Goal: Task Accomplishment & Management: Manage account settings

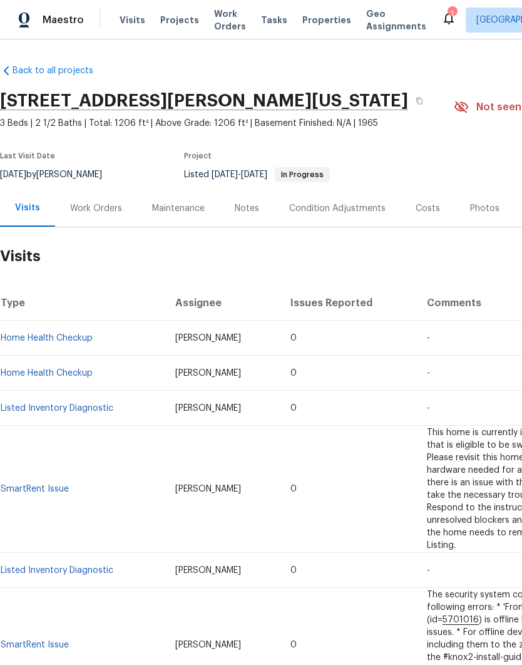
click at [79, 207] on div "Work Orders" at bounding box center [96, 208] width 52 height 13
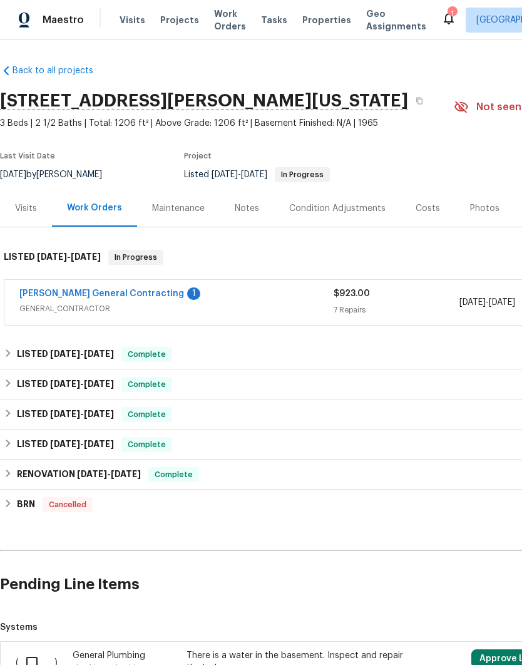
click at [55, 295] on link "Nicholson General Contracting" at bounding box center [101, 293] width 165 height 9
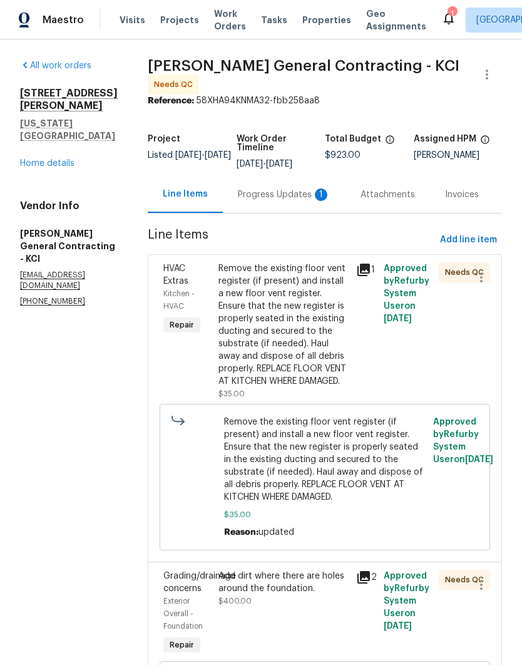
click at [276, 201] on div "Progress Updates 1" at bounding box center [284, 195] width 93 height 13
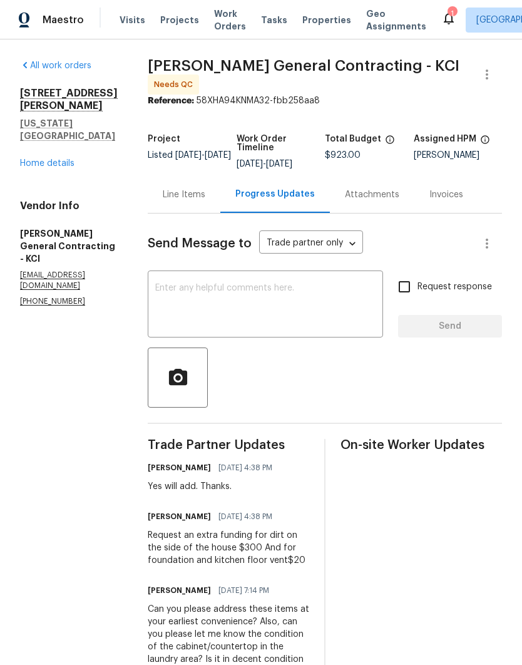
click at [206, 313] on textarea at bounding box center [265, 306] width 221 height 44
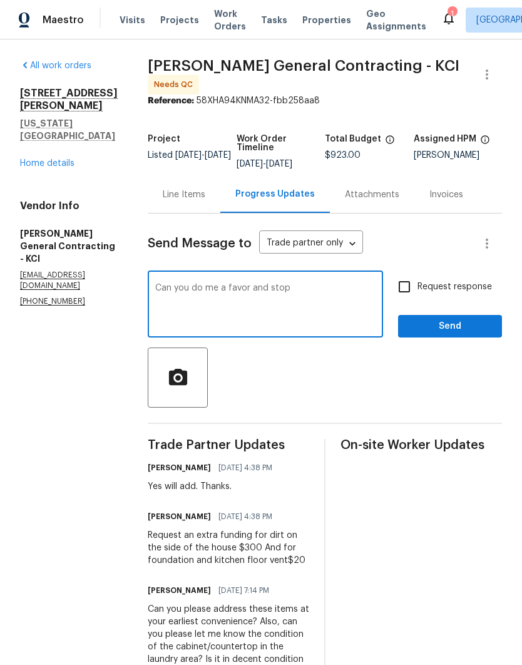
click at [355, 316] on textarea "Can you do me a favor and stop" at bounding box center [265, 306] width 221 height 44
type textarea "Can you do me a favor and stop and check to see why we got feedback there is wa…"
click at [407, 296] on input "Request response" at bounding box center [405, 287] width 26 height 26
checkbox input "true"
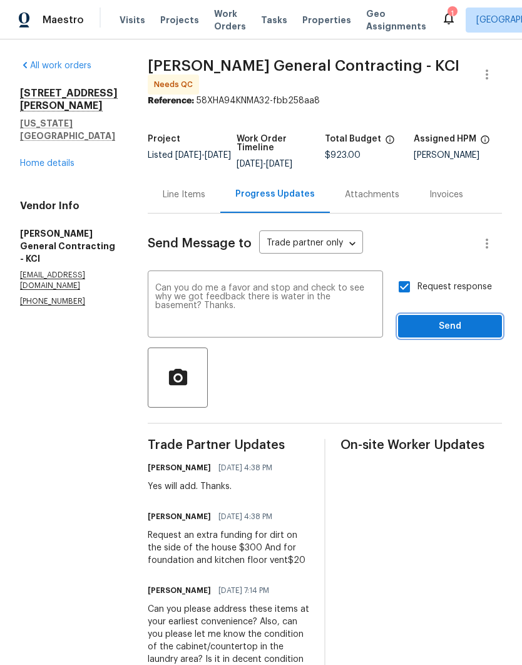
click at [455, 329] on span "Send" at bounding box center [450, 327] width 84 height 16
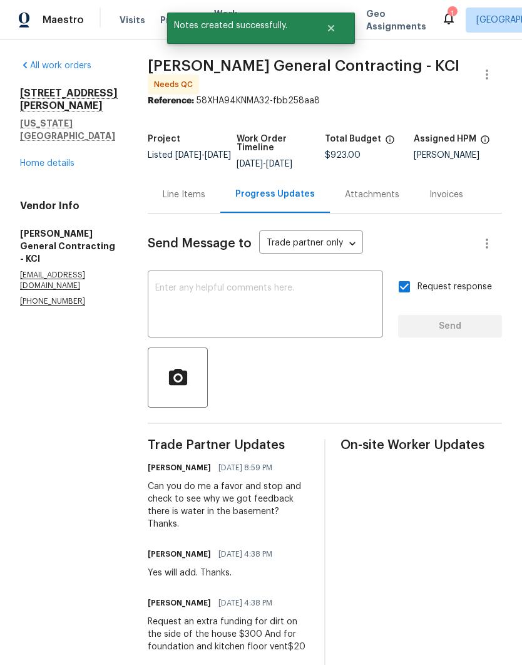
click at [185, 204] on div "Line Items" at bounding box center [184, 194] width 73 height 37
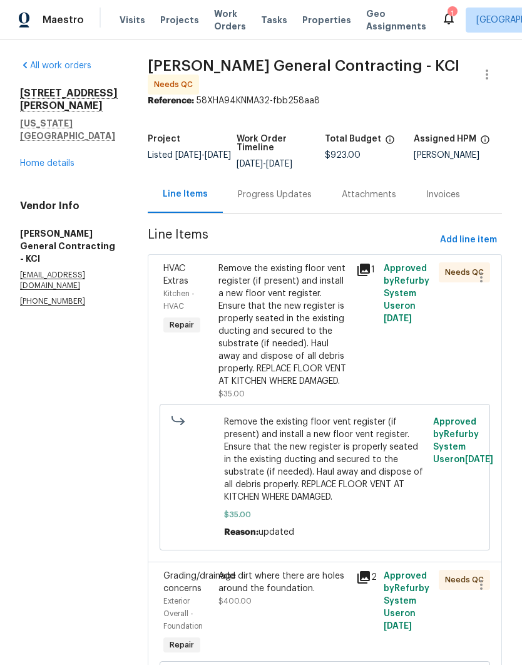
click at [239, 329] on div "Remove the existing floor vent register (if present) and install a new floor ve…" at bounding box center [284, 324] width 130 height 125
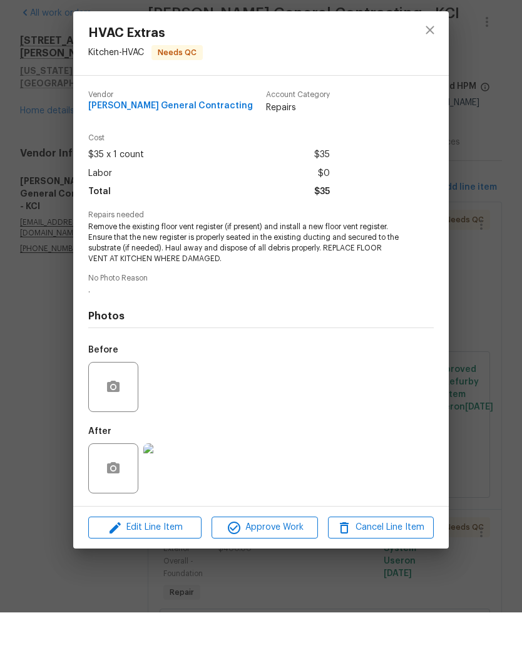
scroll to position [50, 0]
click at [165, 496] on img at bounding box center [168, 521] width 50 height 50
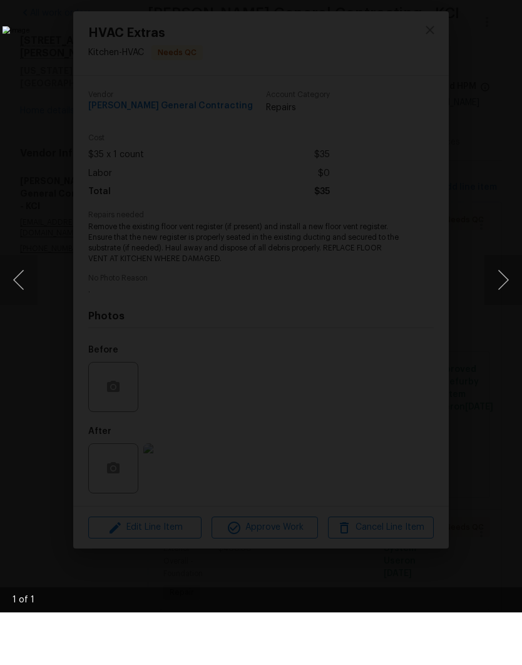
click at [402, 79] on img "Lightbox" at bounding box center [202, 333] width 399 height 508
click at [56, 380] on img "Lightbox" at bounding box center [202, 333] width 399 height 508
click at [402, 79] on img "Lightbox" at bounding box center [202, 333] width 399 height 508
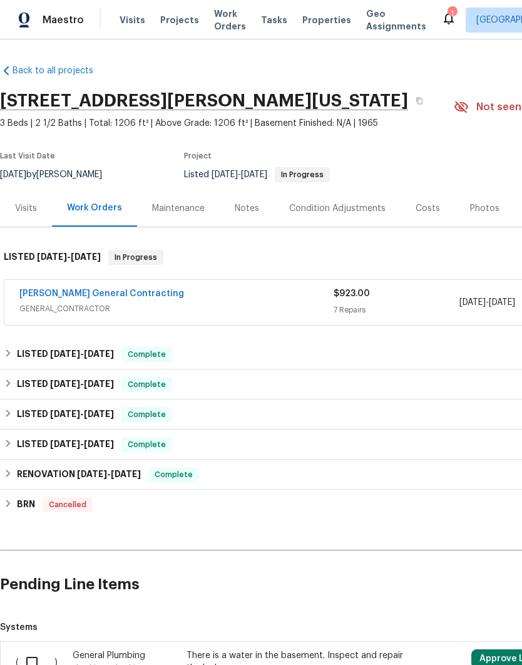
click at [44, 293] on link "[PERSON_NAME] General Contracting" at bounding box center [101, 293] width 165 height 9
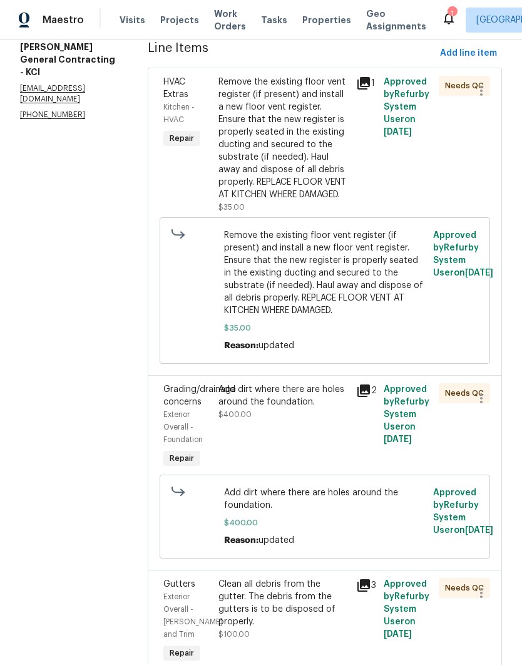
scroll to position [192, 0]
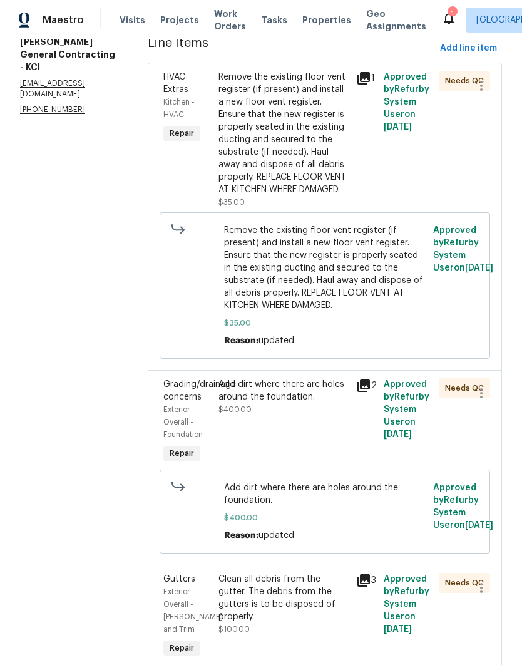
click at [340, 403] on div "Add dirt where there are holes around the foundation." at bounding box center [284, 390] width 130 height 25
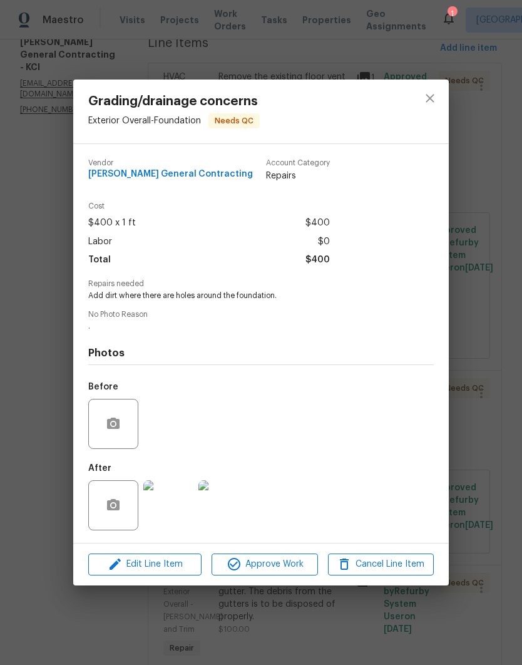
click at [168, 509] on img at bounding box center [168, 505] width 50 height 50
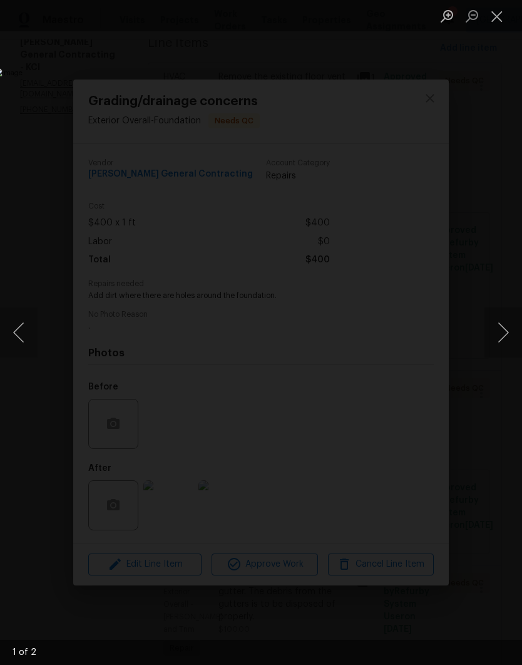
click at [501, 330] on button "Next image" at bounding box center [504, 333] width 38 height 50
click at [501, 326] on button "Next image" at bounding box center [504, 333] width 38 height 50
click at [499, 19] on button "Close lightbox" at bounding box center [497, 16] width 25 height 22
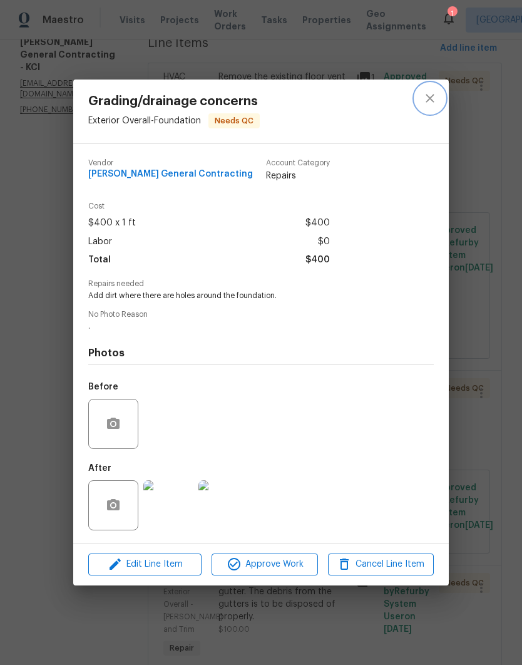
click at [432, 100] on icon "close" at bounding box center [430, 98] width 15 height 15
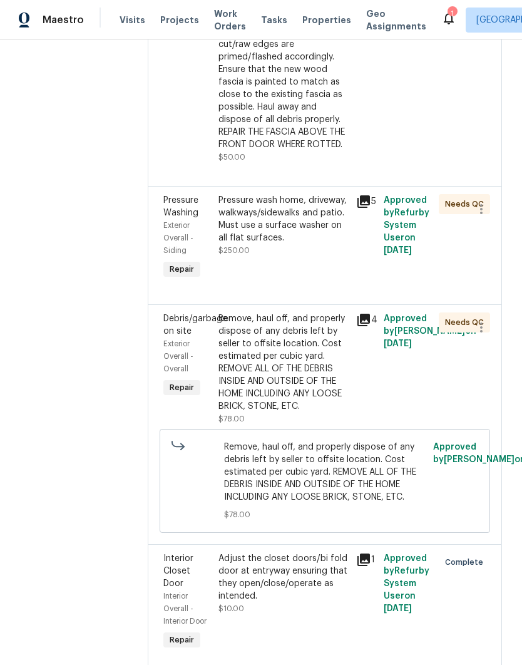
scroll to position [947, 0]
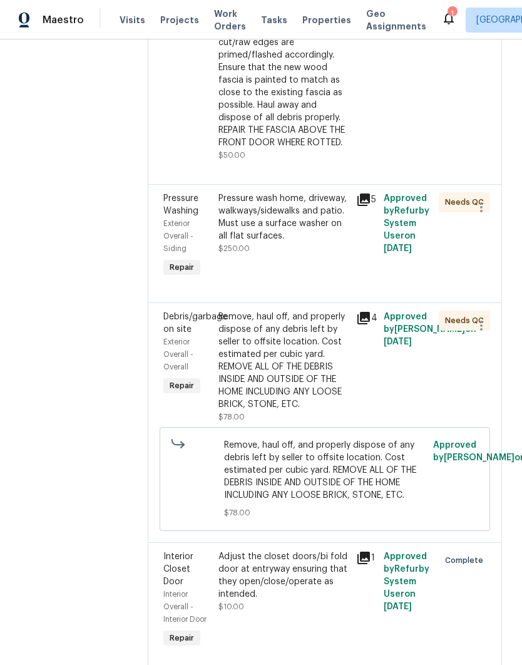
click at [250, 242] on div "Pressure wash home, driveway, walkways/sidewalks and patio. Must use a surface …" at bounding box center [284, 217] width 130 height 50
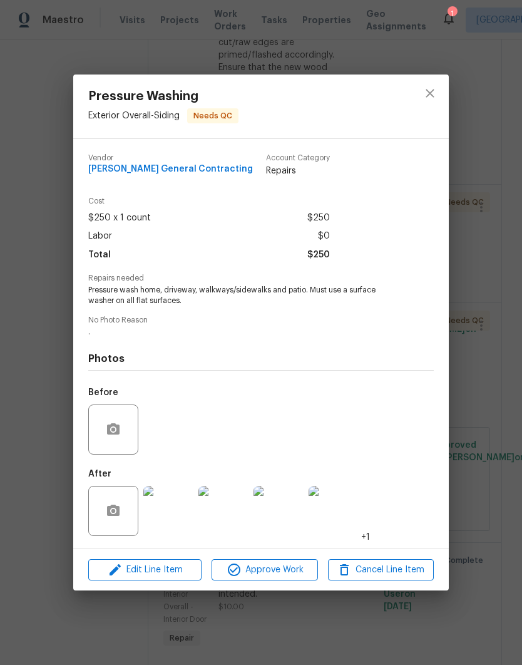
click at [162, 519] on img at bounding box center [168, 511] width 50 height 50
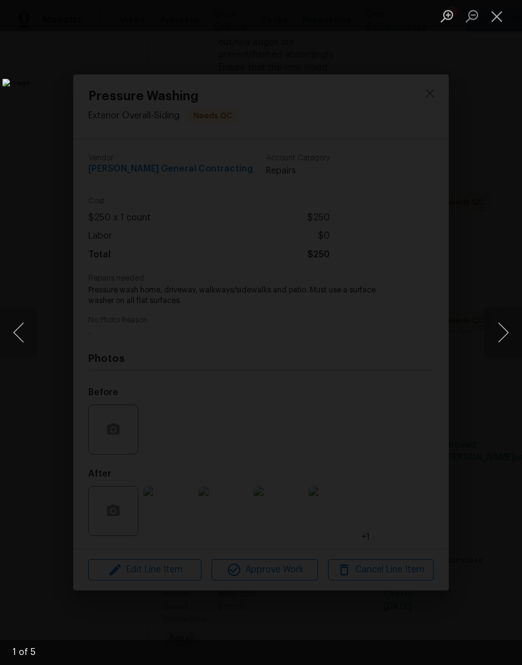
click at [506, 325] on button "Next image" at bounding box center [504, 333] width 38 height 50
click at [501, 331] on button "Next image" at bounding box center [504, 333] width 38 height 50
click at [506, 325] on button "Next image" at bounding box center [504, 333] width 38 height 50
click at [502, 333] on button "Next image" at bounding box center [504, 333] width 38 height 50
click at [507, 333] on button "Next image" at bounding box center [504, 333] width 38 height 50
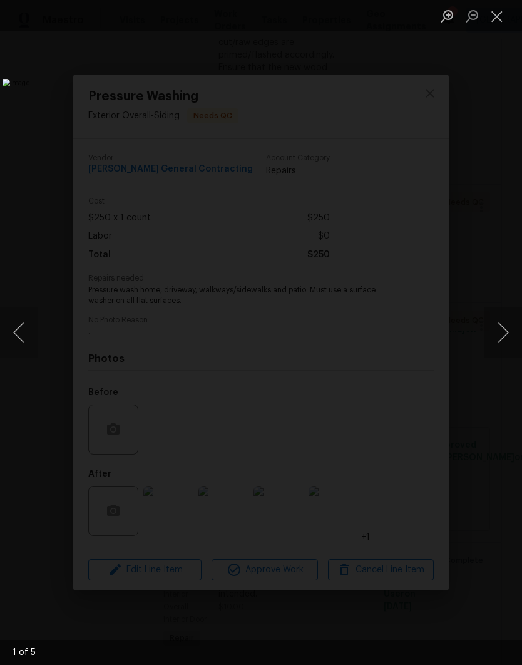
click at [502, 333] on button "Next image" at bounding box center [504, 333] width 38 height 50
click at [504, 331] on button "Next image" at bounding box center [504, 333] width 38 height 50
click at [499, 23] on button "Close lightbox" at bounding box center [497, 16] width 25 height 22
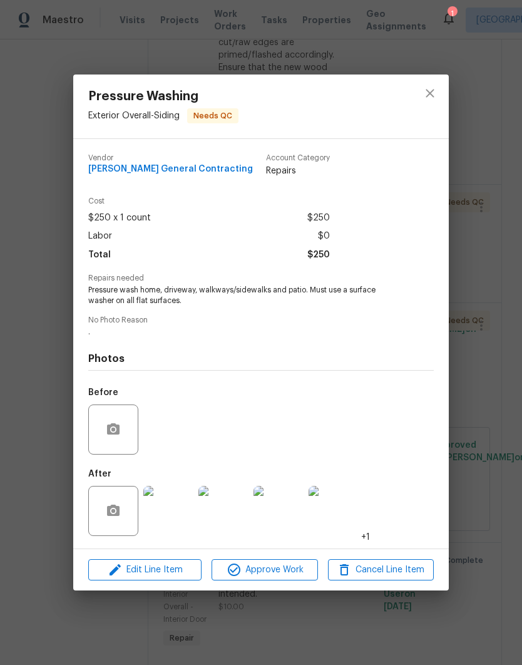
click at [491, 301] on div "Pressure Washing Exterior Overall - Siding Needs QC Vendor Nicholson General Co…" at bounding box center [261, 332] width 522 height 665
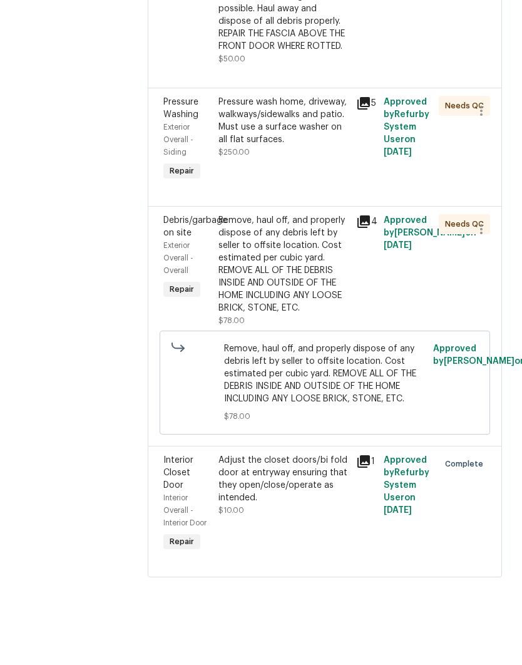
scroll to position [50, 0]
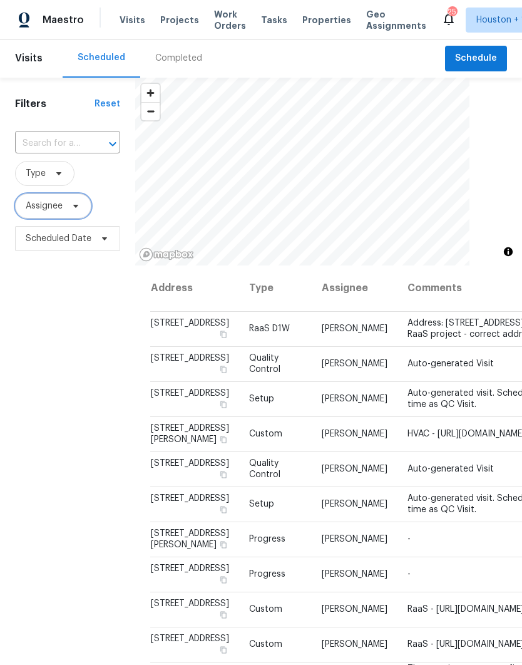
click at [34, 205] on span "Assignee" at bounding box center [44, 206] width 37 height 13
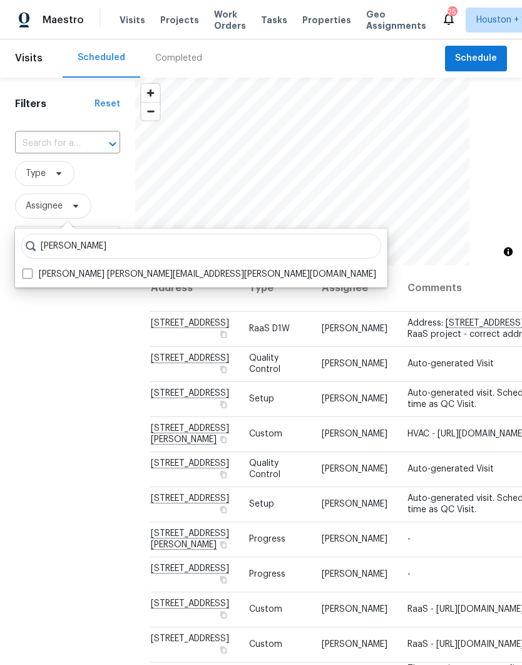
type input "Luis ch"
click at [26, 279] on label "Luis Chavez luis.chavez@opendoor.com" at bounding box center [200, 274] width 354 height 11
click at [26, 277] on input "Luis Chavez luis.chavez@opendoor.com" at bounding box center [27, 273] width 8 height 8
checkbox input "true"
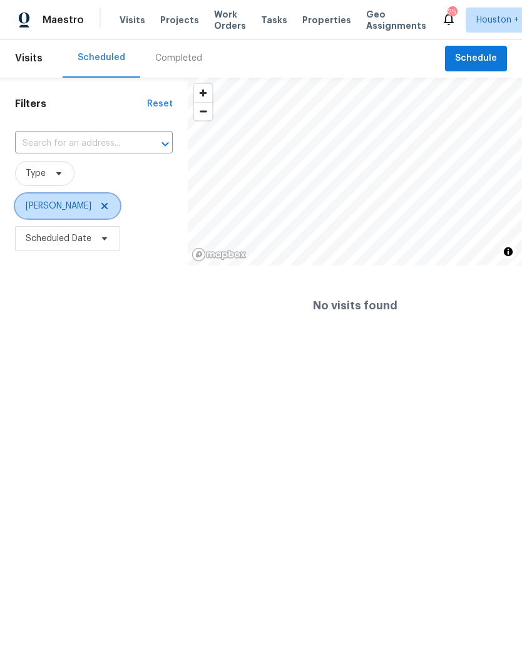
click at [100, 209] on icon at bounding box center [105, 206] width 10 height 10
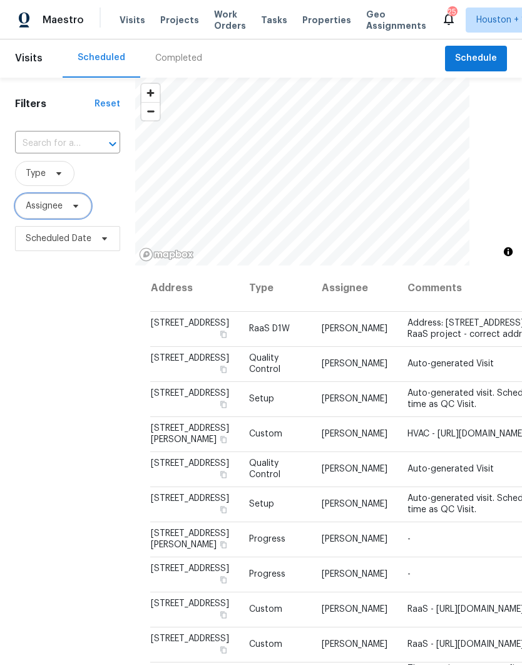
click at [33, 212] on span "Assignee" at bounding box center [44, 206] width 37 height 13
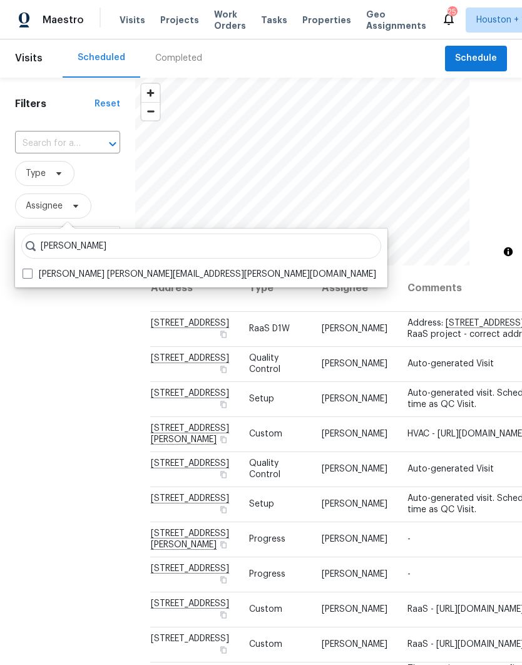
type input "Stephen lacy"
click at [24, 278] on span at bounding box center [28, 274] width 10 height 10
click at [24, 277] on input "Stephen Lacy stephen.lacy@opendoor.com" at bounding box center [27, 273] width 8 height 8
checkbox input "true"
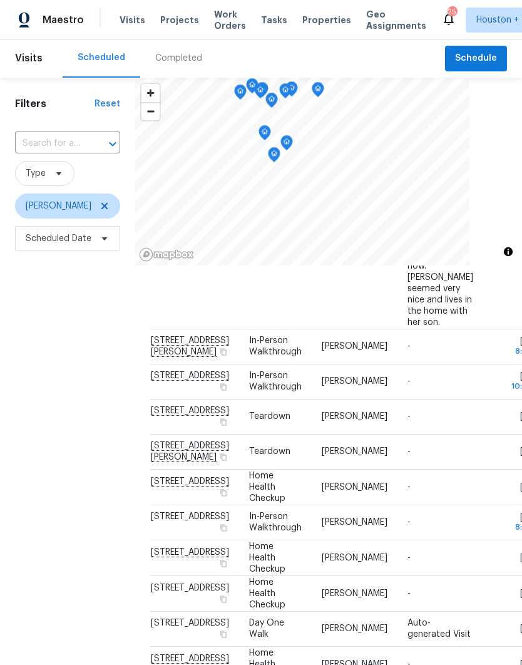
scroll to position [491, 0]
click at [100, 209] on icon at bounding box center [105, 206] width 10 height 10
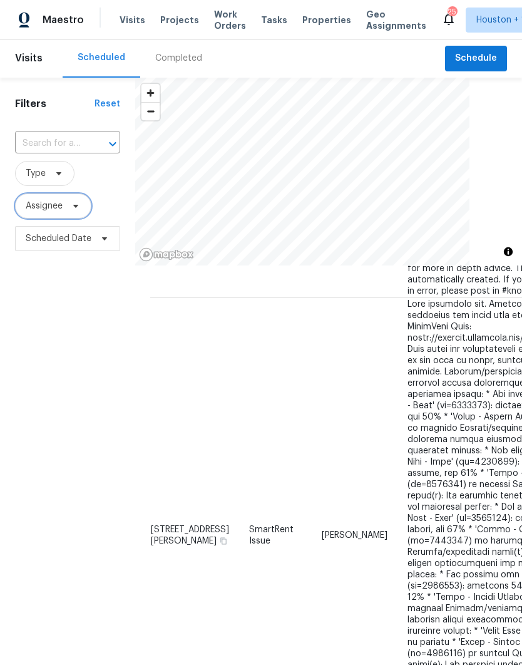
click at [43, 210] on span "Assignee" at bounding box center [44, 206] width 37 height 13
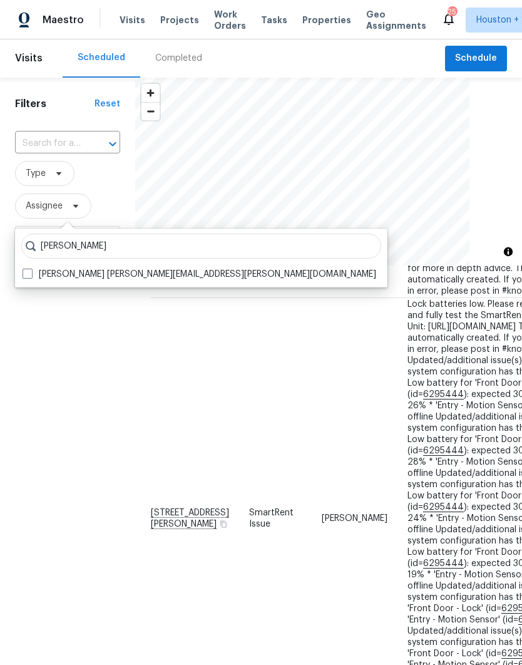
type input "Andy taylor"
click at [31, 279] on label "Andy Taylor andy.taylor@opendoor.com" at bounding box center [200, 274] width 354 height 11
click at [31, 277] on input "Andy Taylor andy.taylor@opendoor.com" at bounding box center [27, 273] width 8 height 8
checkbox input "true"
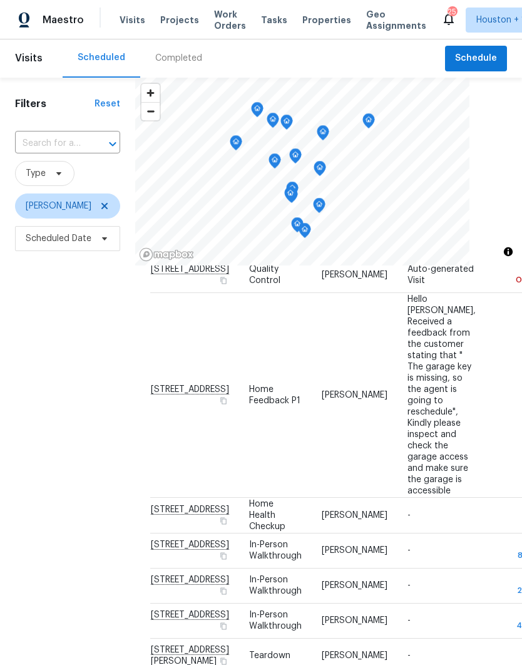
scroll to position [57, 0]
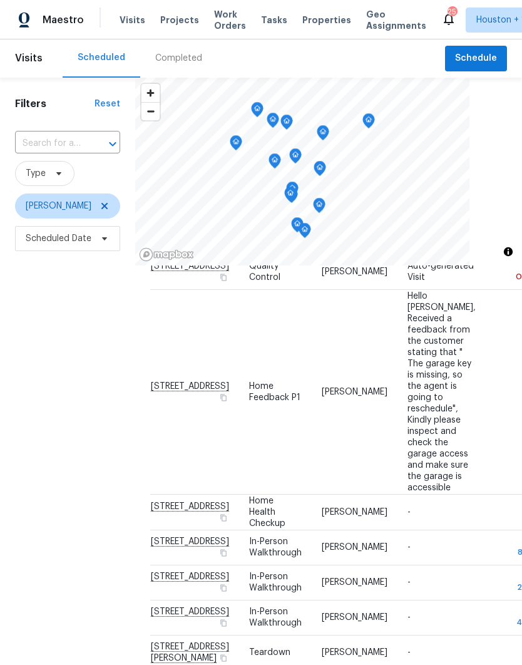
click at [68, 505] on div "Filters Reset ​ Type Andy Taylor Scheduled Date" at bounding box center [67, 438] width 135 height 720
click at [48, 485] on div "Filters Reset ​ Type Andy Taylor Scheduled Date" at bounding box center [67, 438] width 135 height 720
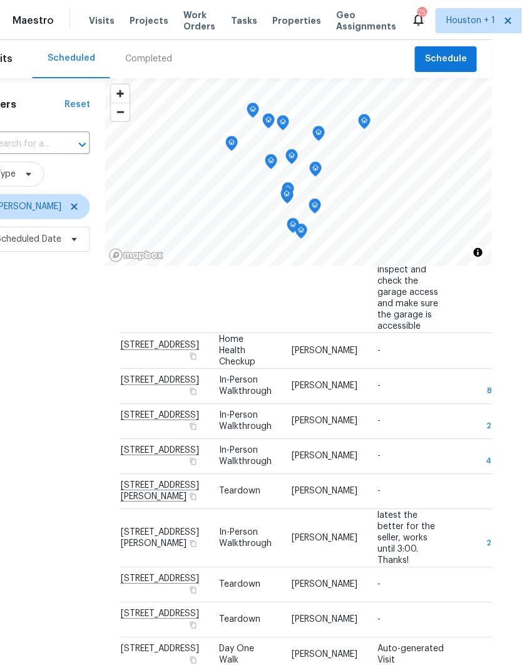
scroll to position [0, 31]
click at [131, 61] on div "Completed" at bounding box center [148, 58] width 47 height 11
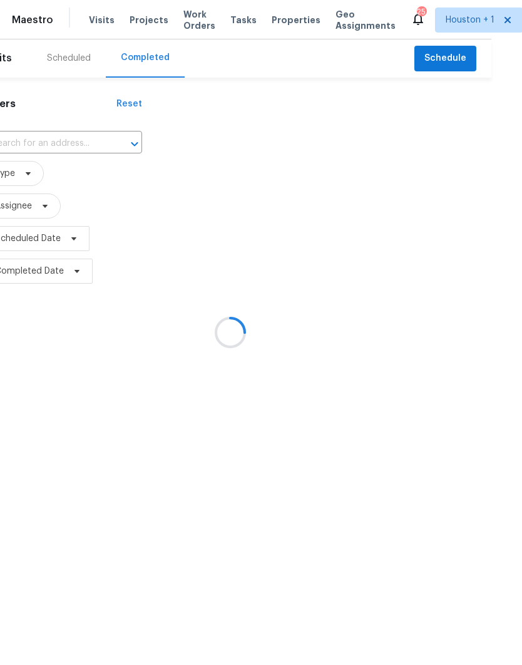
click at [27, 148] on div at bounding box center [230, 332] width 522 height 665
click at [26, 148] on div at bounding box center [230, 332] width 522 height 665
click at [14, 143] on div at bounding box center [230, 332] width 522 height 665
click at [14, 145] on div at bounding box center [230, 332] width 522 height 665
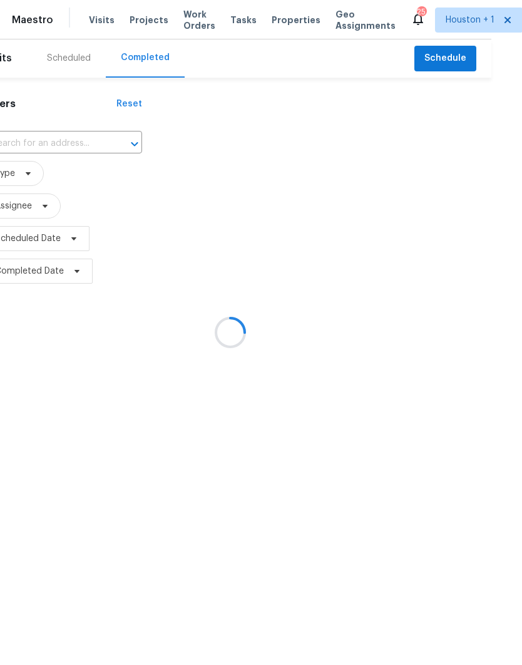
click at [16, 138] on div at bounding box center [230, 332] width 522 height 665
click at [41, 143] on div at bounding box center [230, 332] width 522 height 665
click at [47, 140] on div at bounding box center [230, 332] width 522 height 665
click at [31, 138] on div at bounding box center [230, 332] width 522 height 665
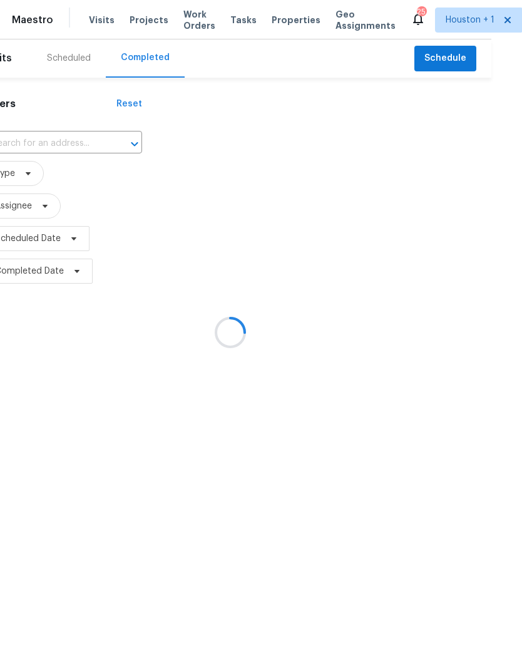
click at [31, 138] on div at bounding box center [230, 332] width 522 height 665
click at [40, 140] on div at bounding box center [230, 332] width 522 height 665
click at [39, 140] on div at bounding box center [230, 332] width 522 height 665
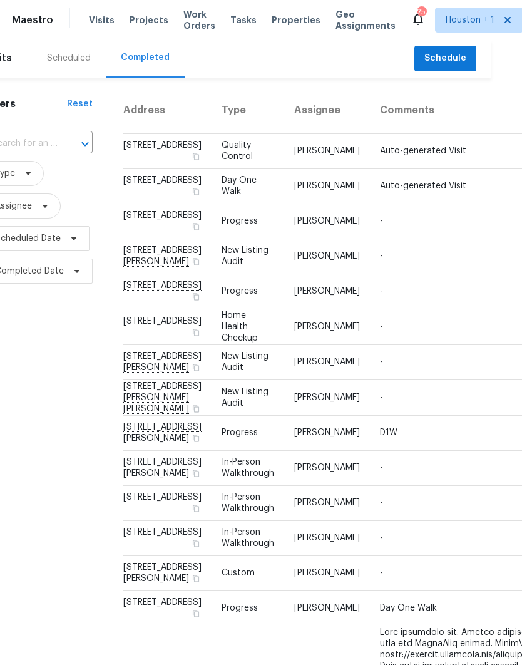
click at [22, 148] on input "text" at bounding box center [20, 143] width 73 height 19
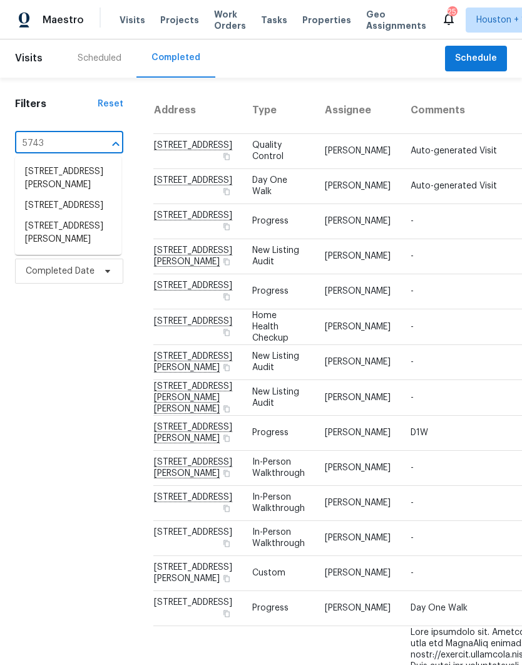
type input "5743"
click at [43, 217] on li "5743 Ludington Dr, Houston, TX 77035" at bounding box center [68, 206] width 106 height 21
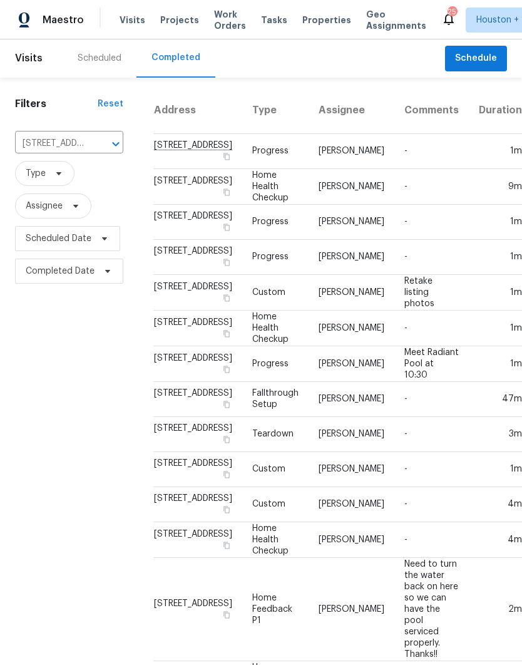
click at [38, 143] on input "5743 Ludington Dr, Houston, TX 77035" at bounding box center [51, 143] width 73 height 19
type input "4802 s"
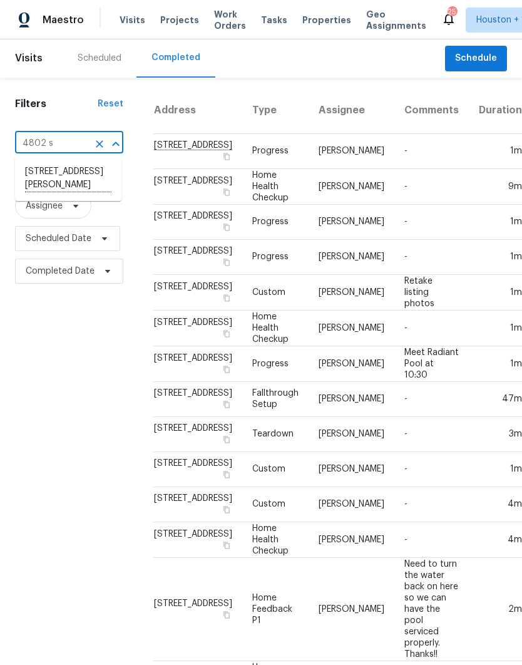
click at [41, 192] on li "[STREET_ADDRESS][PERSON_NAME]" at bounding box center [68, 179] width 106 height 34
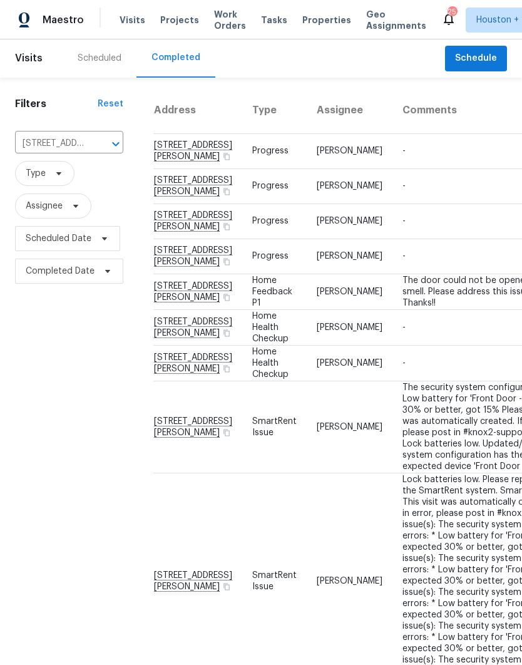
click at [90, 60] on div "Scheduled" at bounding box center [100, 58] width 44 height 11
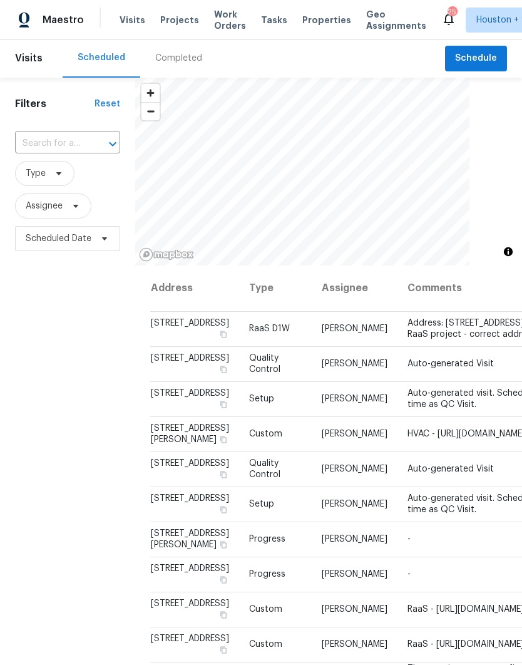
click at [46, 142] on input "text" at bounding box center [50, 143] width 70 height 19
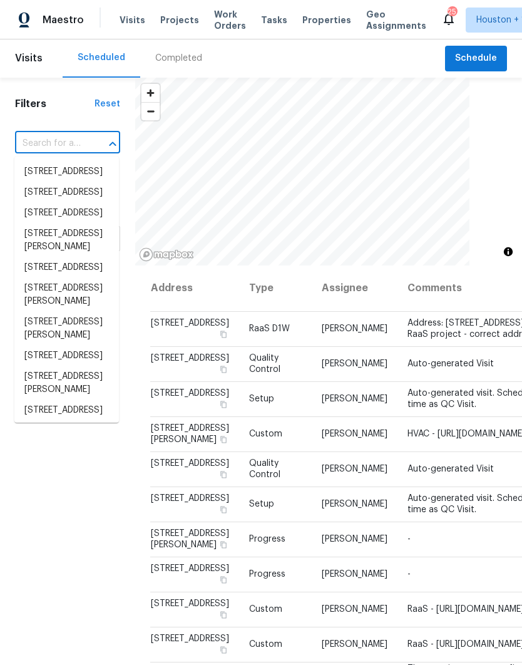
click at [46, 142] on input "text" at bounding box center [50, 143] width 70 height 19
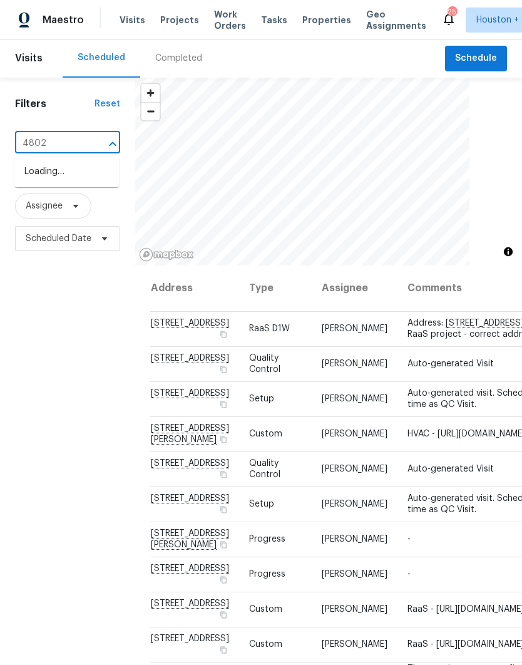
type input "4802 s"
click at [38, 185] on li "[STREET_ADDRESS][PERSON_NAME]" at bounding box center [66, 179] width 105 height 34
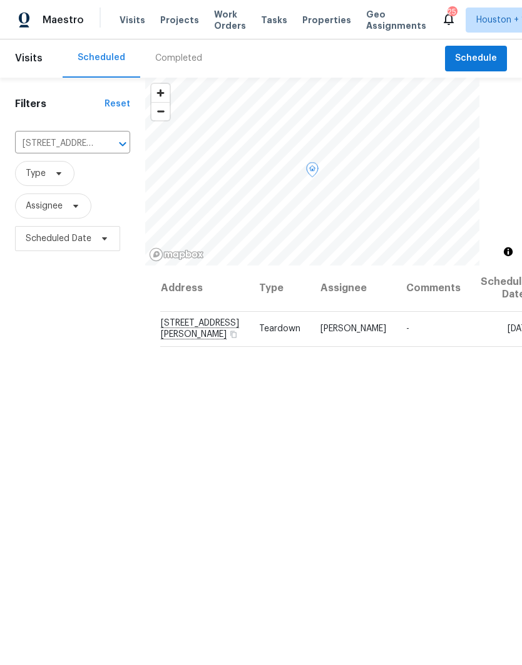
click at [0, 0] on icon at bounding box center [0, 0] width 0 height 0
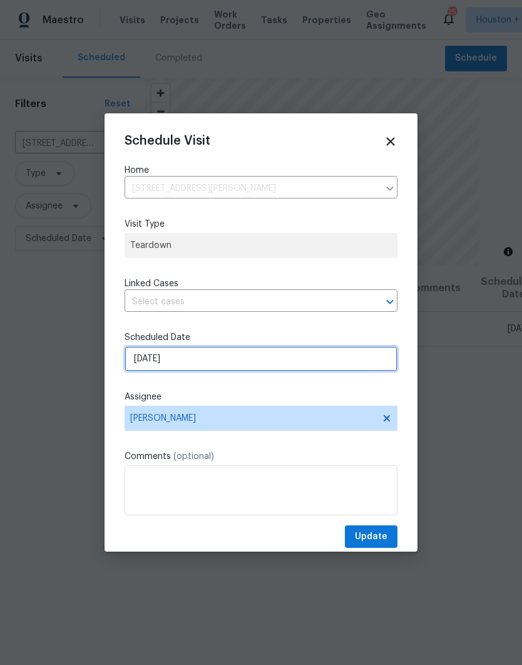
click at [355, 362] on input "9/21/2025" at bounding box center [261, 358] width 273 height 25
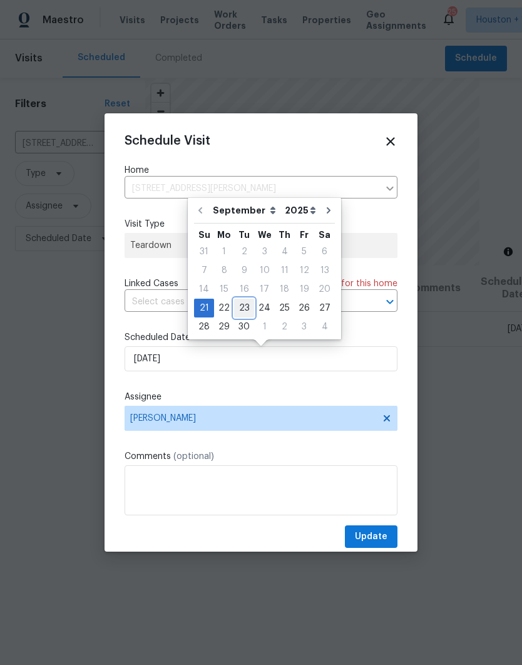
click at [247, 308] on div "23" at bounding box center [244, 308] width 20 height 18
type input "9/23/2025"
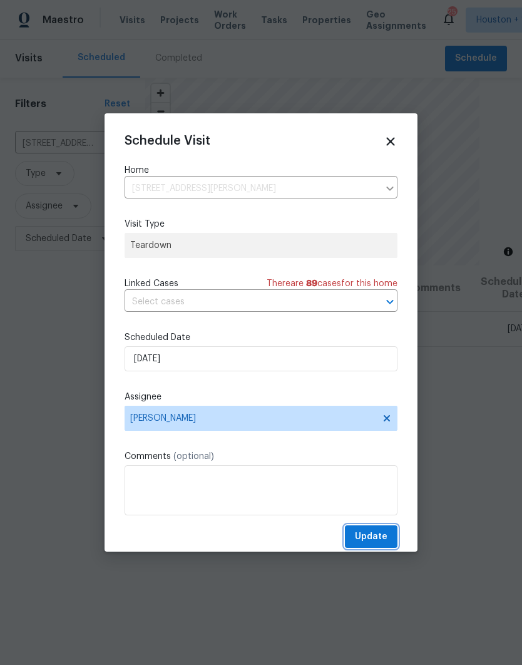
click at [389, 549] on button "Update" at bounding box center [371, 537] width 53 height 23
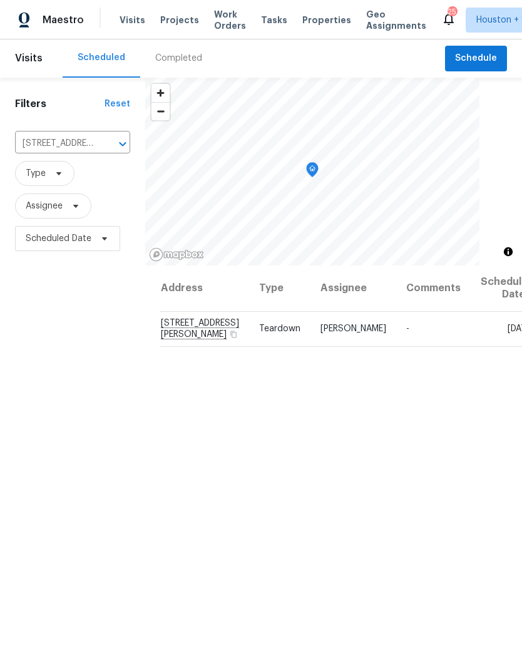
click at [41, 148] on input "[STREET_ADDRESS][PERSON_NAME]" at bounding box center [55, 143] width 80 height 19
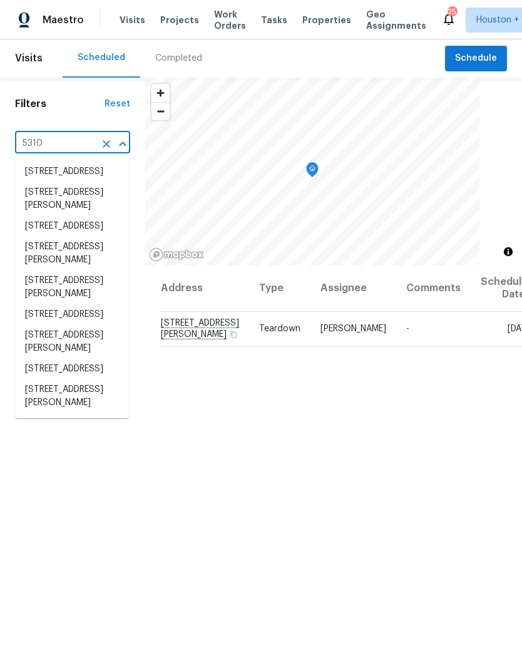
type input "5310 g"
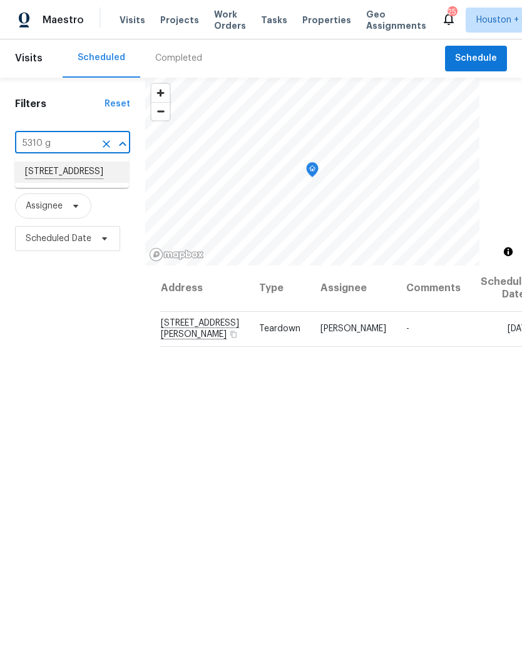
click at [53, 178] on li "5310 Grace Point Ln, Houston, TX 77048" at bounding box center [72, 172] width 114 height 21
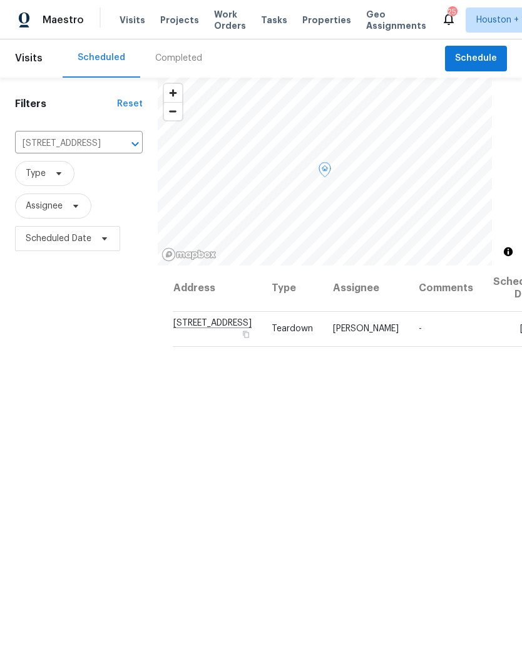
click at [0, 0] on icon at bounding box center [0, 0] width 0 height 0
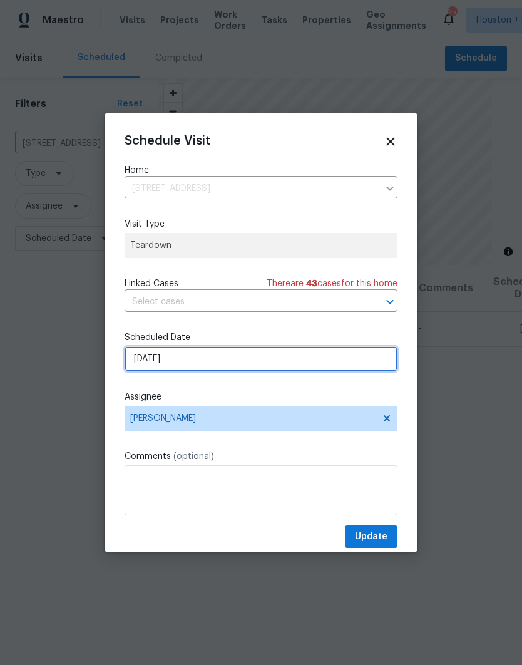
click at [201, 368] on input "9/24/2025" at bounding box center [261, 358] width 273 height 25
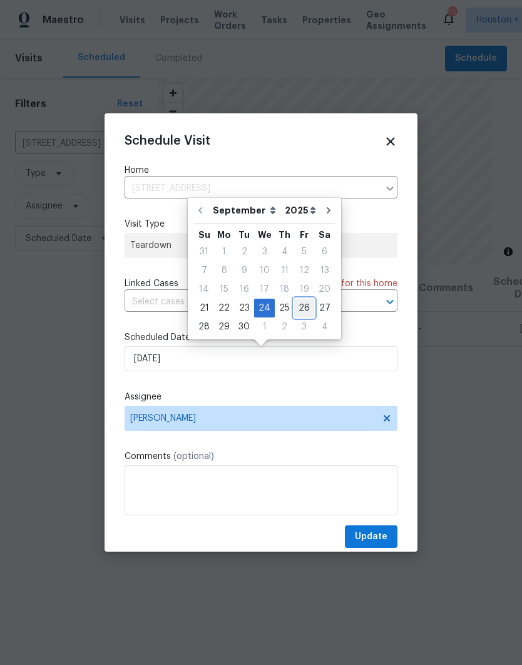
click at [298, 302] on div "26" at bounding box center [304, 308] width 20 height 18
type input "9/26/2025"
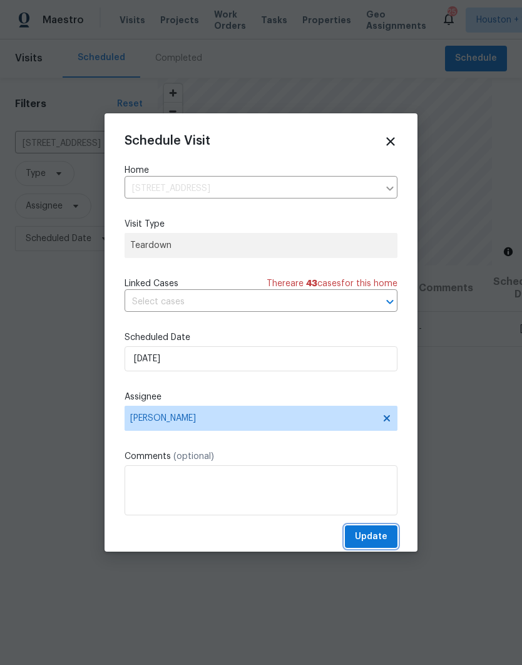
click at [373, 543] on span "Update" at bounding box center [371, 537] width 33 height 16
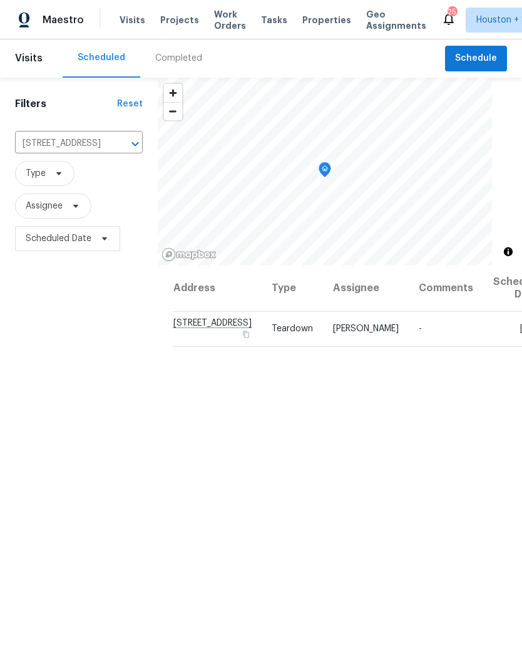
click at [36, 150] on input "5310 Grace Point Ln, Houston, TX 77048" at bounding box center [61, 143] width 93 height 19
type input "3627 b"
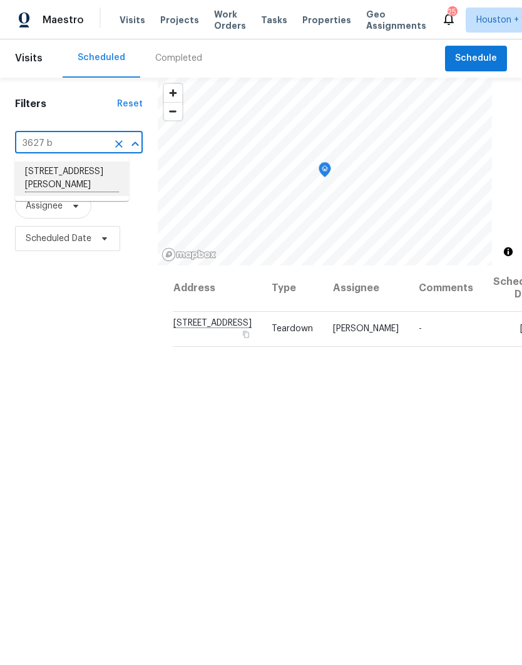
click at [45, 175] on li "3627 Bartlett Way Dr, Pearland, TX 77581" at bounding box center [72, 179] width 114 height 34
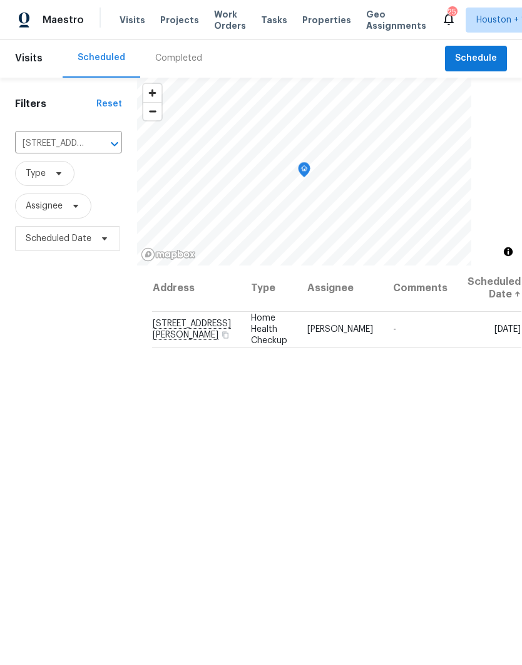
click at [168, 63] on div "Completed" at bounding box center [178, 58] width 47 height 11
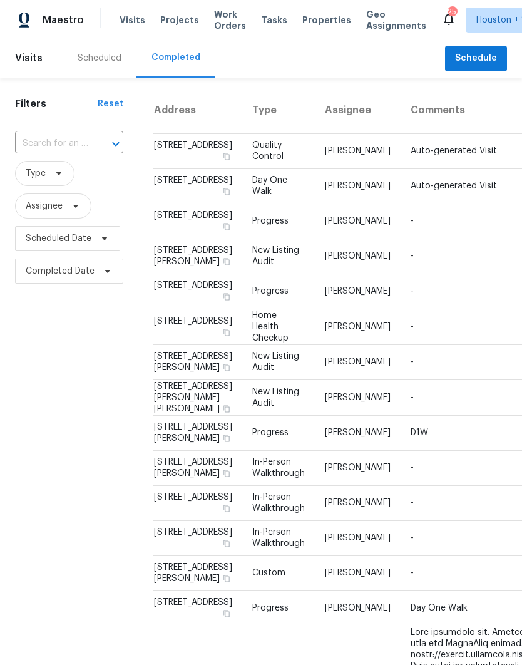
click at [38, 148] on input "text" at bounding box center [51, 143] width 73 height 19
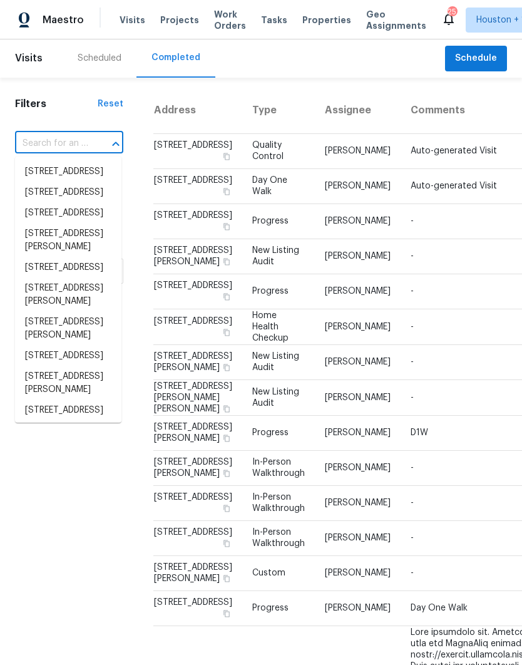
click at [37, 148] on input "text" at bounding box center [51, 143] width 73 height 19
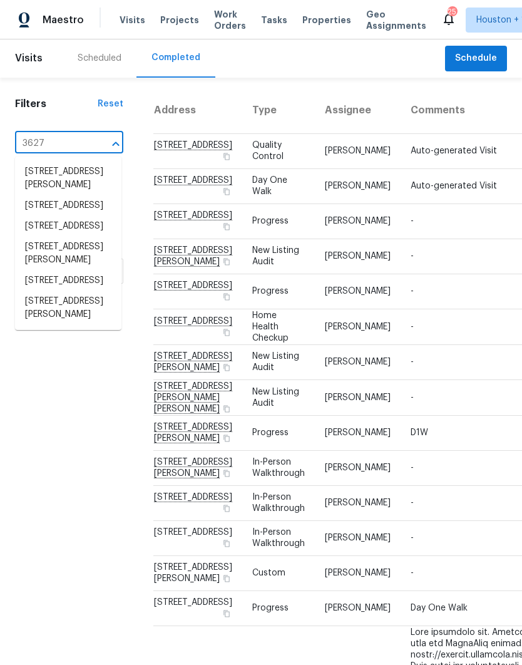
type input "3627 b"
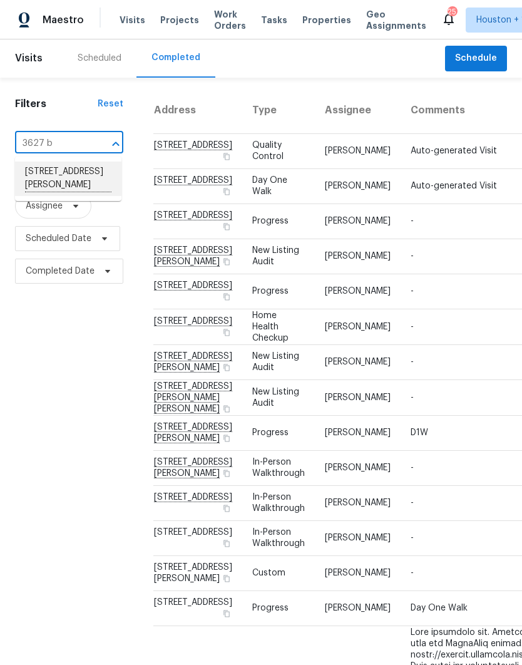
click at [56, 176] on li "3627 Bartlett Way Dr, Pearland, TX 77581" at bounding box center [68, 179] width 106 height 34
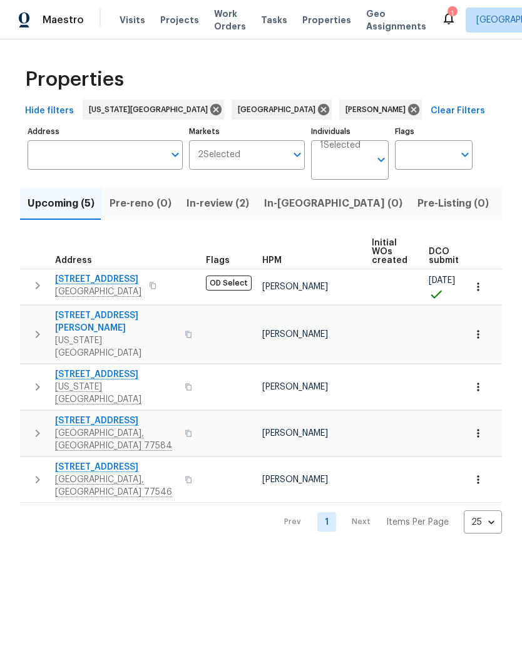
click at [504, 209] on span "Listed (11)" at bounding box center [528, 204] width 49 height 18
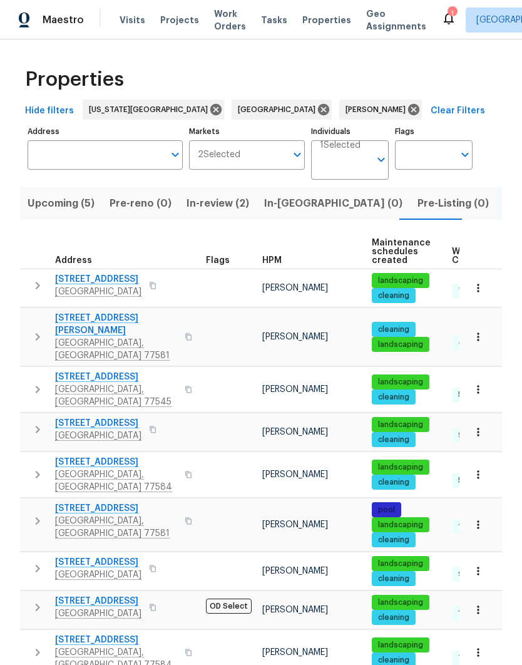
click at [38, 205] on span "Upcoming (5)" at bounding box center [61, 204] width 67 height 18
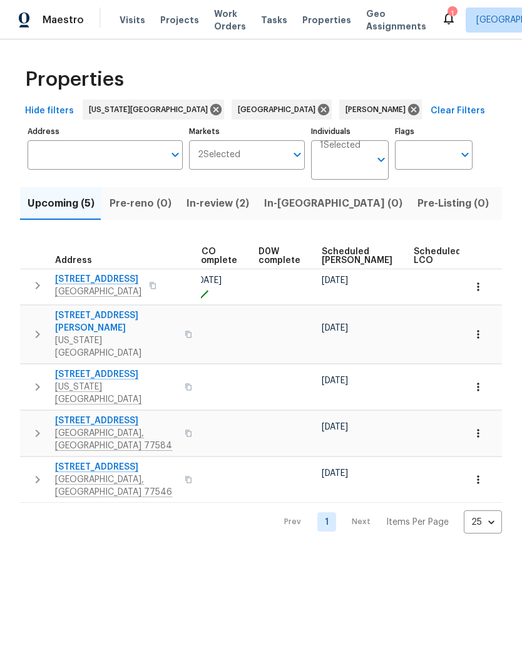
scroll to position [0, 304]
click at [474, 474] on icon "button" at bounding box center [478, 480] width 13 height 13
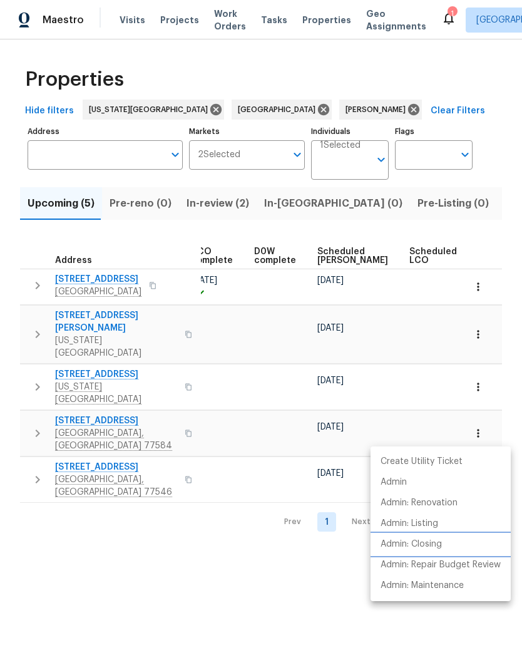
click at [445, 545] on li "Admin: Closing" at bounding box center [441, 544] width 140 height 21
click at [480, 204] on div at bounding box center [261, 332] width 522 height 665
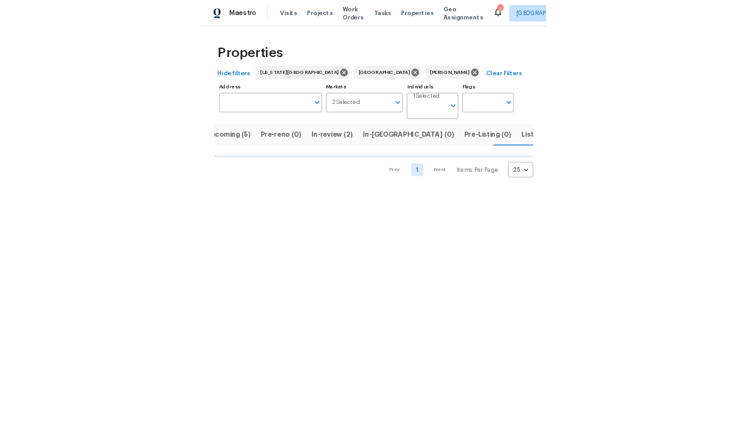
scroll to position [0, 22]
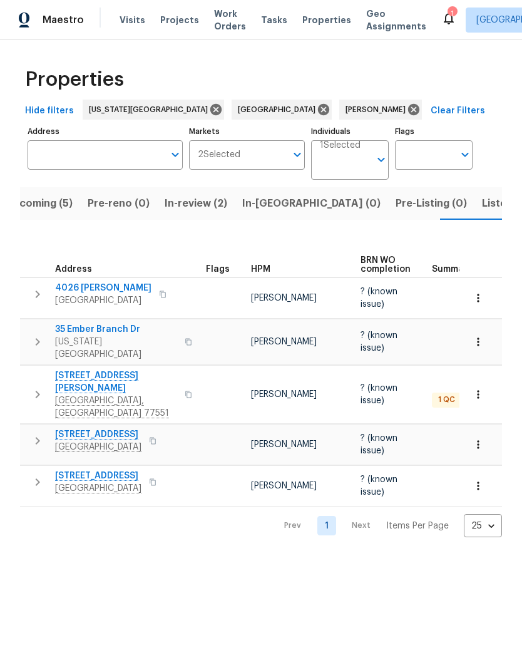
click at [82, 371] on span "[STREET_ADDRESS][PERSON_NAME]" at bounding box center [116, 382] width 122 height 25
click at [78, 372] on span "[STREET_ADDRESS][PERSON_NAME]" at bounding box center [116, 382] width 122 height 25
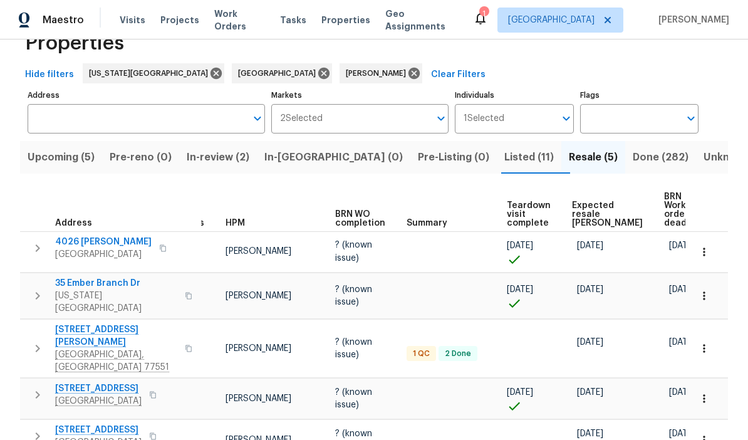
scroll to position [36, 0]
click at [504, 166] on span "Listed (11)" at bounding box center [528, 158] width 49 height 18
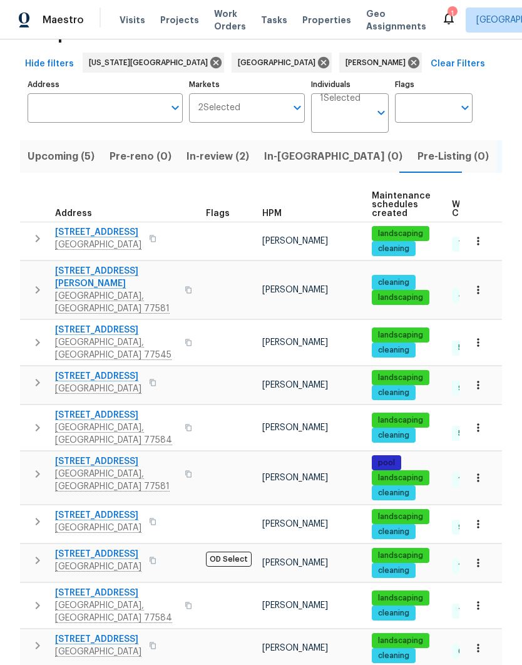
scroll to position [50, 0]
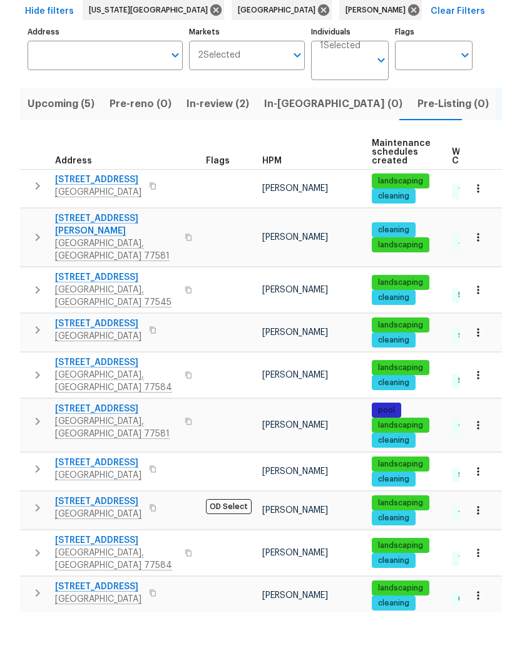
click at [86, 548] on span "5743 Ludington Dr" at bounding box center [98, 554] width 86 height 13
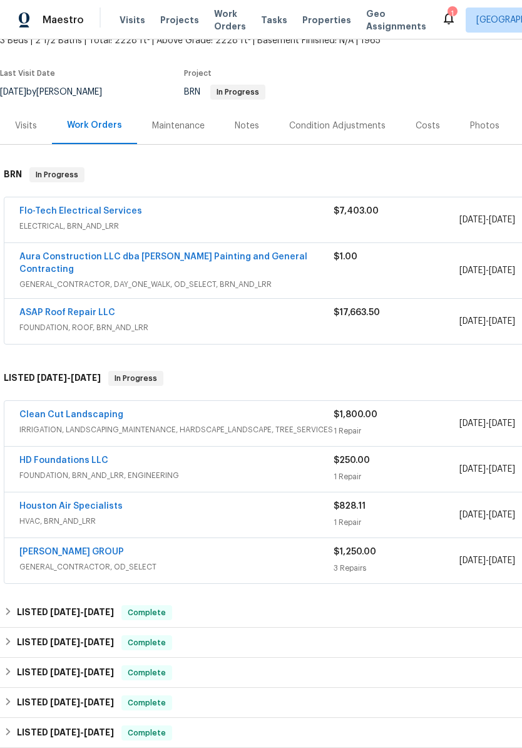
scroll to position [83, 0]
click at [63, 208] on link "Flo-Tech Electrical Services" at bounding box center [80, 211] width 123 height 9
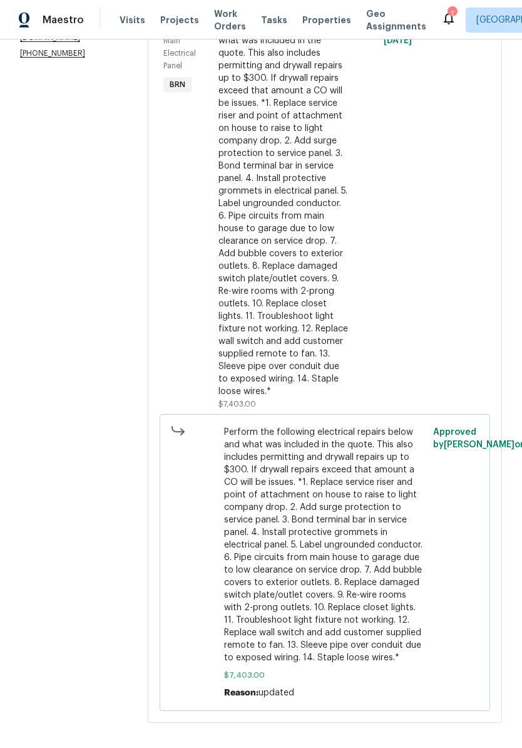
scroll to position [247, 0]
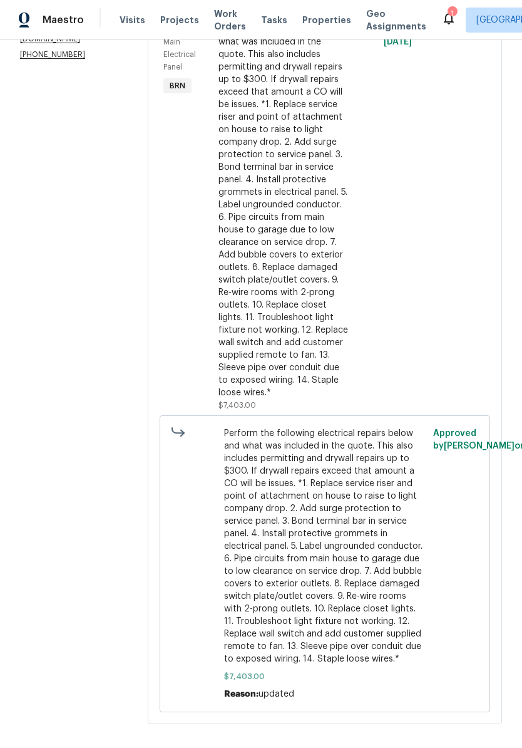
click at [325, 347] on div "Perform the following electrical repairs below and what was included in the quo…" at bounding box center [284, 205] width 130 height 388
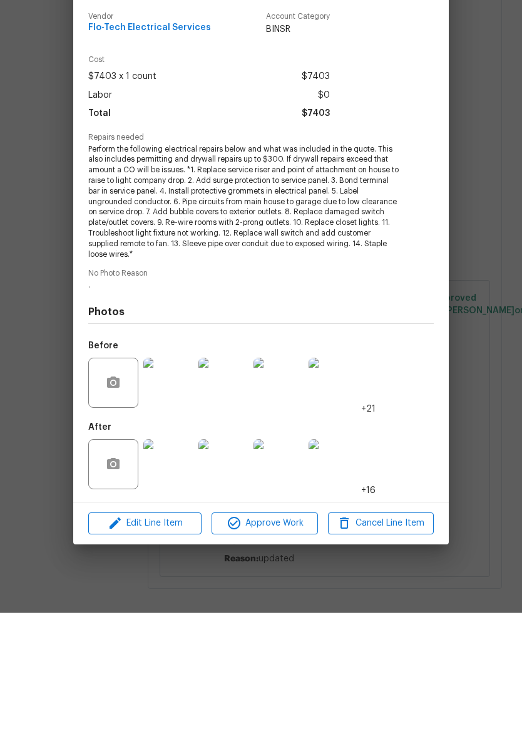
click at [158, 574] on img at bounding box center [168, 599] width 50 height 50
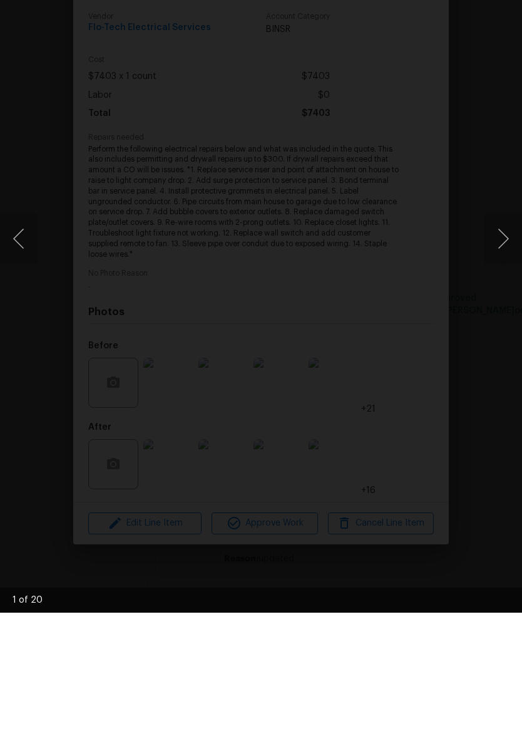
click at [502, 349] on button "Next image" at bounding box center [504, 374] width 38 height 50
click at [507, 349] on button "Next image" at bounding box center [504, 374] width 38 height 50
click at [502, 349] on button "Next image" at bounding box center [504, 374] width 38 height 50
click at [498, 349] on button "Next image" at bounding box center [504, 374] width 38 height 50
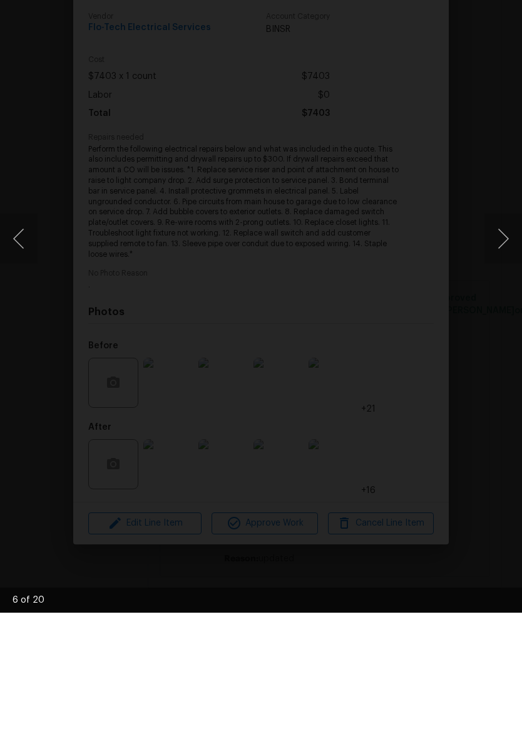
click at [504, 349] on button "Next image" at bounding box center [504, 374] width 38 height 50
click at [505, 349] on button "Next image" at bounding box center [504, 374] width 38 height 50
click at [501, 349] on button "Next image" at bounding box center [504, 374] width 38 height 50
click at [28, 349] on button "Previous image" at bounding box center [19, 374] width 38 height 50
click at [502, 349] on button "Next image" at bounding box center [504, 374] width 38 height 50
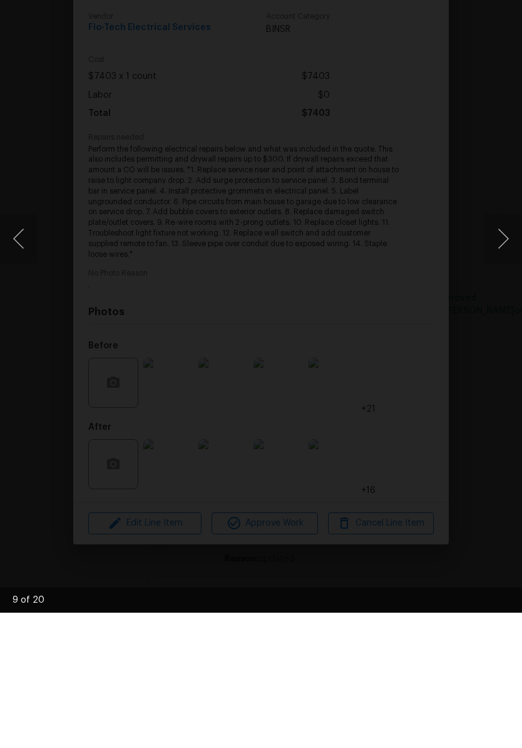
click at [506, 349] on button "Next image" at bounding box center [504, 374] width 38 height 50
click at [500, 349] on button "Next image" at bounding box center [504, 374] width 38 height 50
click at [506, 349] on button "Next image" at bounding box center [504, 374] width 38 height 50
click at [502, 349] on button "Next image" at bounding box center [504, 374] width 38 height 50
click at [500, 349] on button "Next image" at bounding box center [504, 374] width 38 height 50
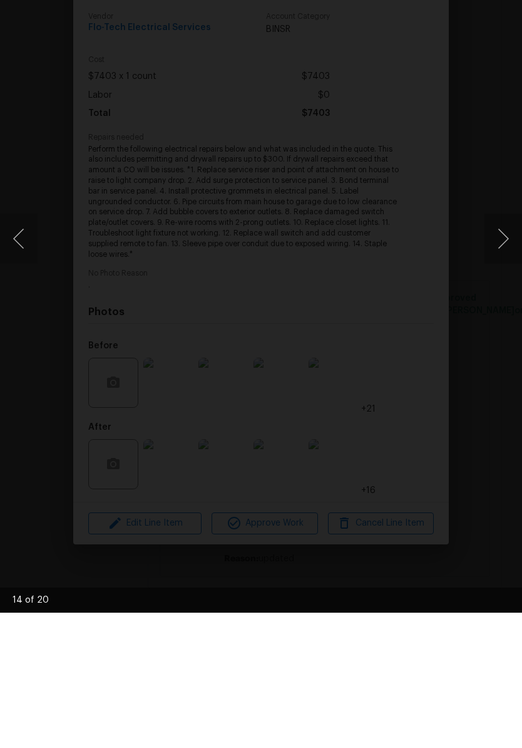
click at [502, 349] on button "Next image" at bounding box center [504, 374] width 38 height 50
click at [507, 349] on button "Next image" at bounding box center [504, 374] width 38 height 50
click at [501, 349] on button "Next image" at bounding box center [504, 374] width 38 height 50
click at [505, 349] on button "Next image" at bounding box center [504, 374] width 38 height 50
click at [499, 349] on button "Next image" at bounding box center [504, 374] width 38 height 50
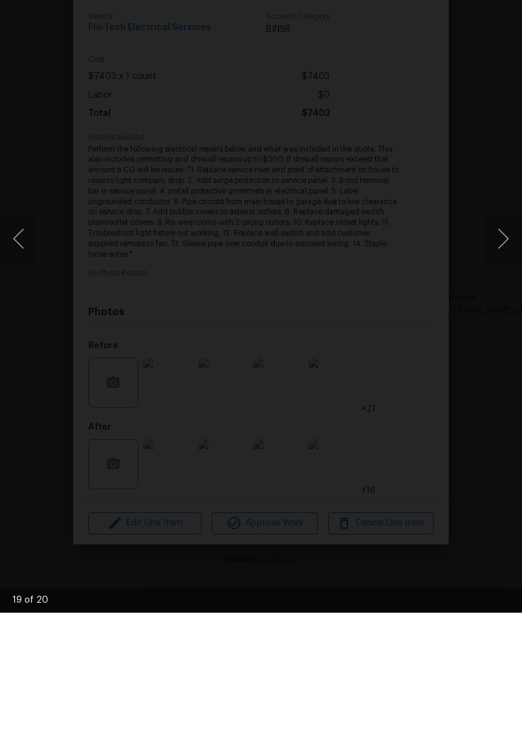
click at [506, 349] on button "Next image" at bounding box center [504, 374] width 38 height 50
click at [503, 349] on button "Next image" at bounding box center [504, 374] width 38 height 50
click at [504, 349] on button "Next image" at bounding box center [504, 374] width 38 height 50
click at [410, 76] on img "Lightbox" at bounding box center [201, 373] width 415 height 595
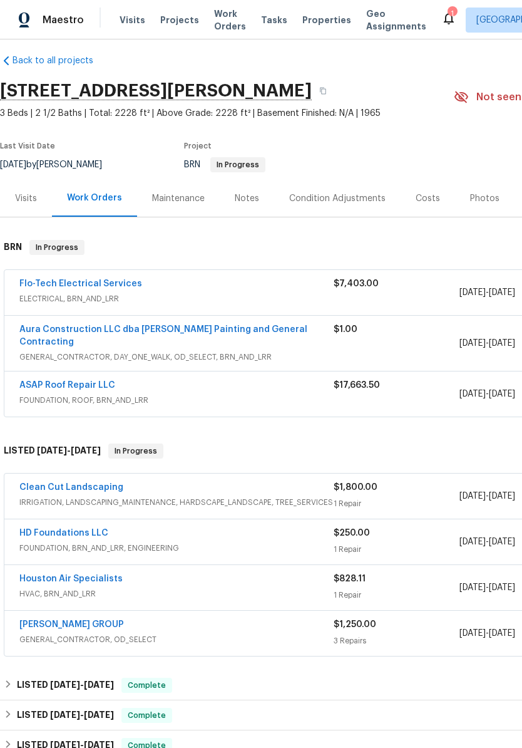
scroll to position [10, 0]
click at [49, 286] on link "Flo-Tech Electrical Services" at bounding box center [80, 283] width 123 height 9
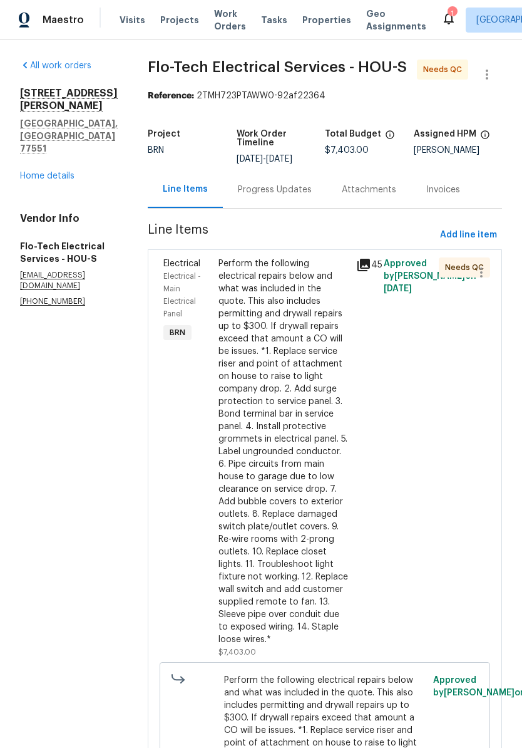
click at [313, 366] on div "Perform the following electrical repairs below and what was included in the quo…" at bounding box center [284, 451] width 130 height 388
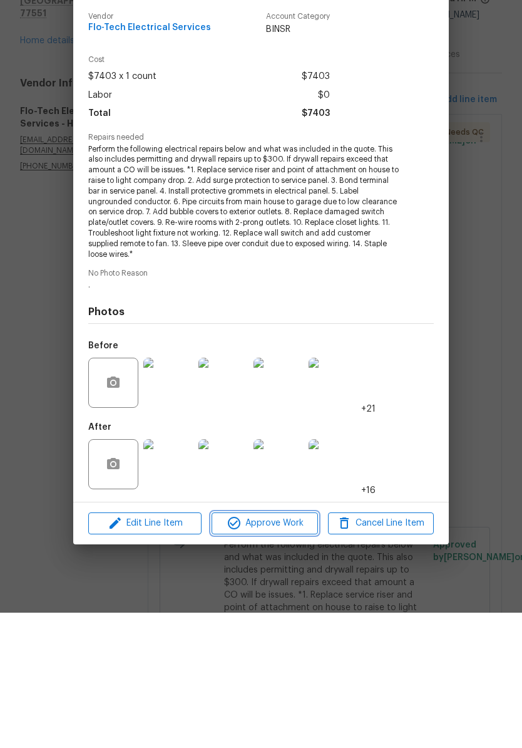
click at [293, 651] on span "Approve Work" at bounding box center [265, 659] width 98 height 16
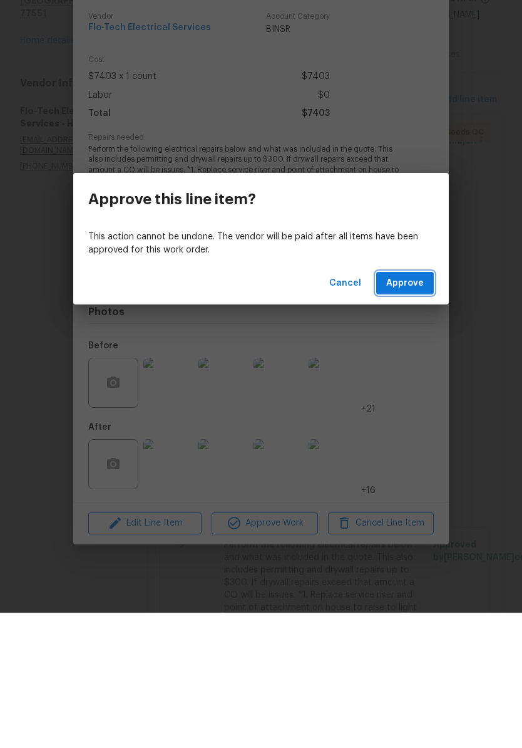
click at [420, 411] on span "Approve" at bounding box center [406, 419] width 38 height 16
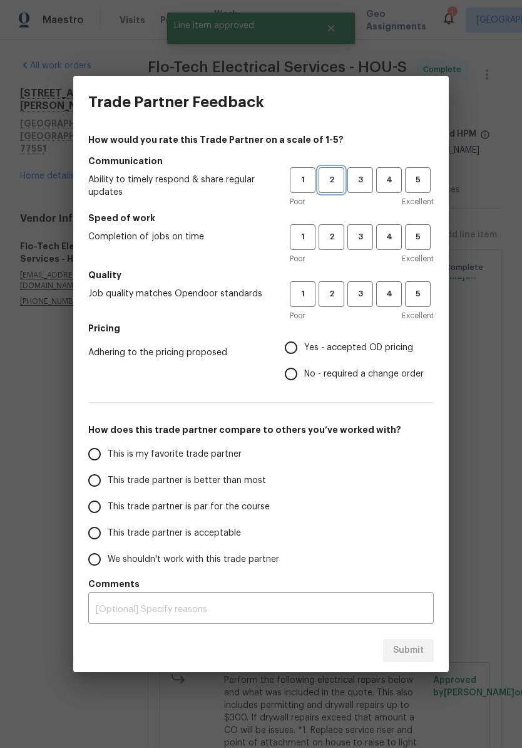
click at [332, 189] on button "2" at bounding box center [332, 180] width 26 height 26
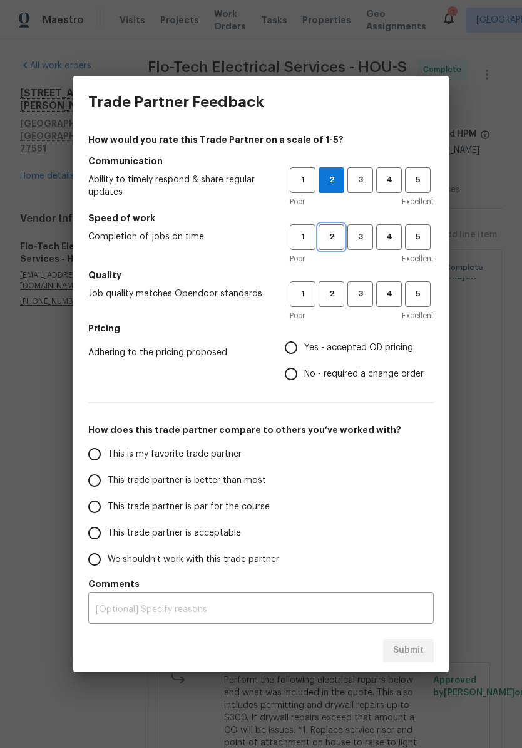
click at [333, 240] on span "2" at bounding box center [331, 237] width 23 height 14
click at [365, 299] on span "3" at bounding box center [360, 294] width 23 height 14
click at [373, 346] on span "Yes - accepted OD pricing" at bounding box center [358, 347] width 109 height 13
click at [304, 346] on input "Yes - accepted OD pricing" at bounding box center [291, 348] width 26 height 26
radio input "true"
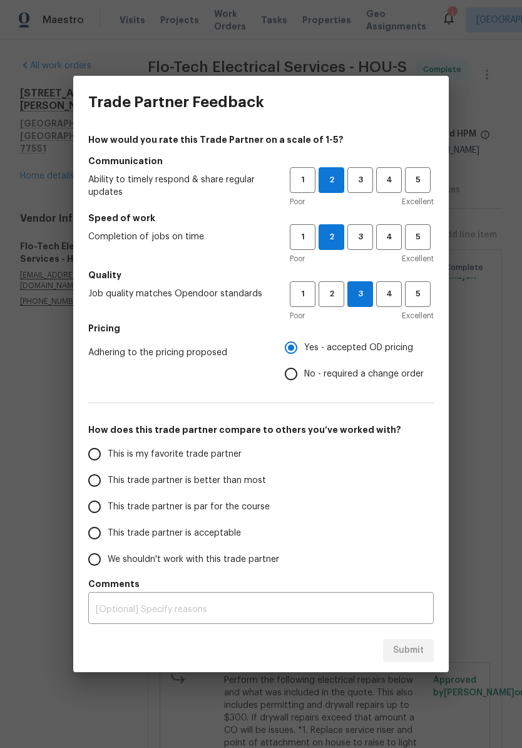
click at [93, 506] on input "This trade partner is par for the course" at bounding box center [94, 507] width 26 height 26
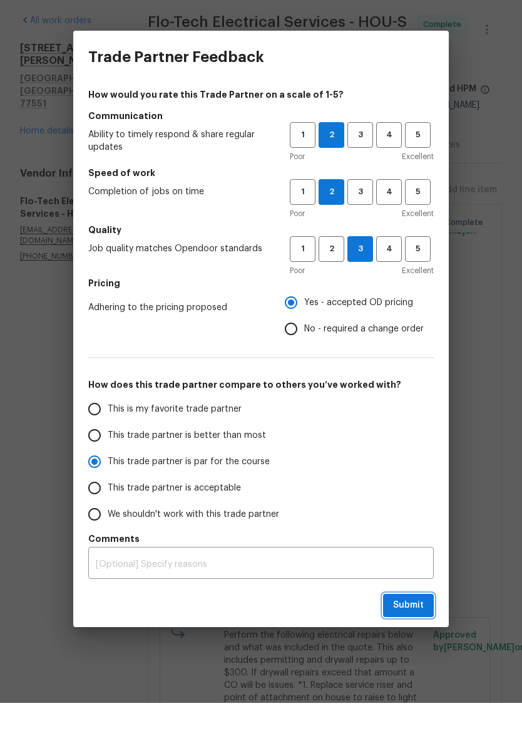
click at [418, 643] on span "Submit" at bounding box center [408, 651] width 31 height 16
radio input "true"
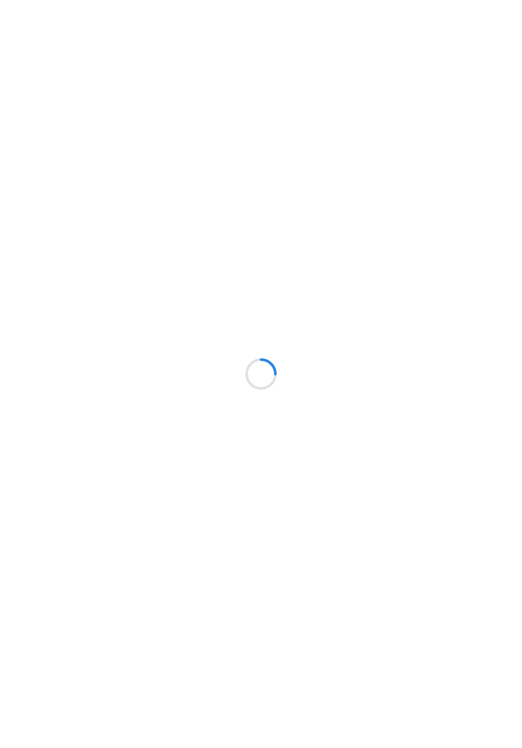
scroll to position [45, 0]
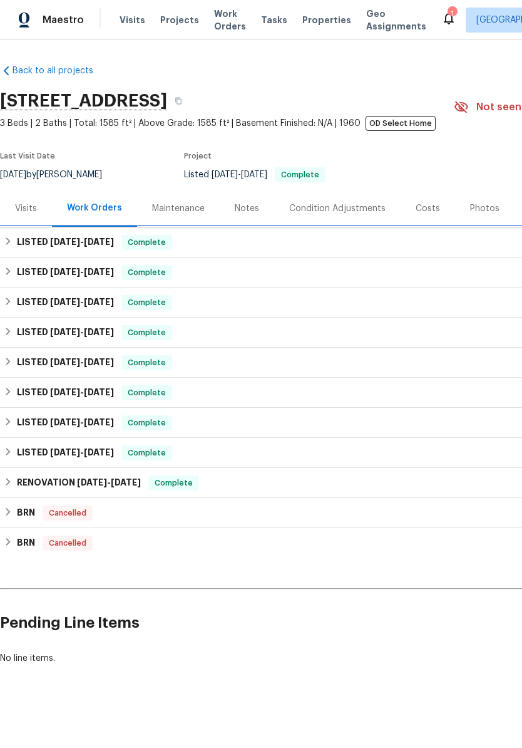
click at [36, 241] on h6 "LISTED [DATE] - [DATE]" at bounding box center [65, 242] width 97 height 15
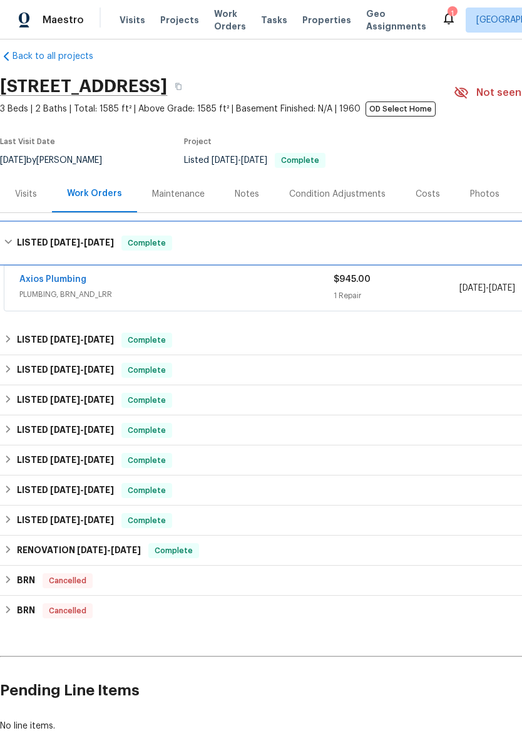
scroll to position [14, 0]
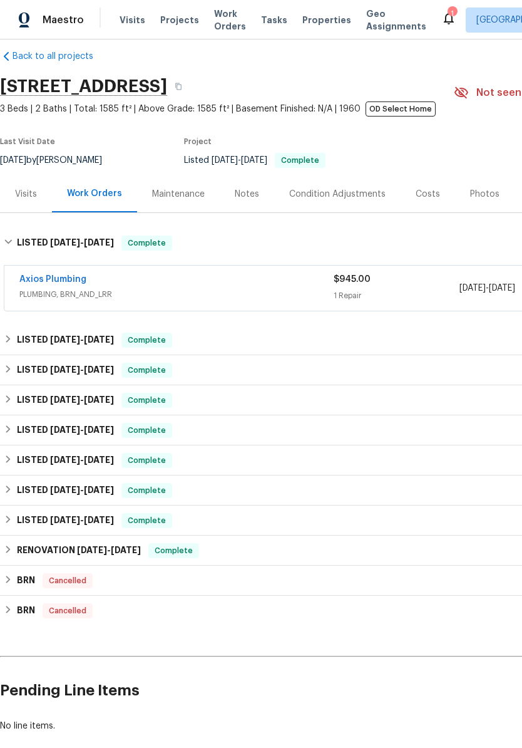
click at [36, 280] on link "Axios Plumbing" at bounding box center [52, 279] width 67 height 9
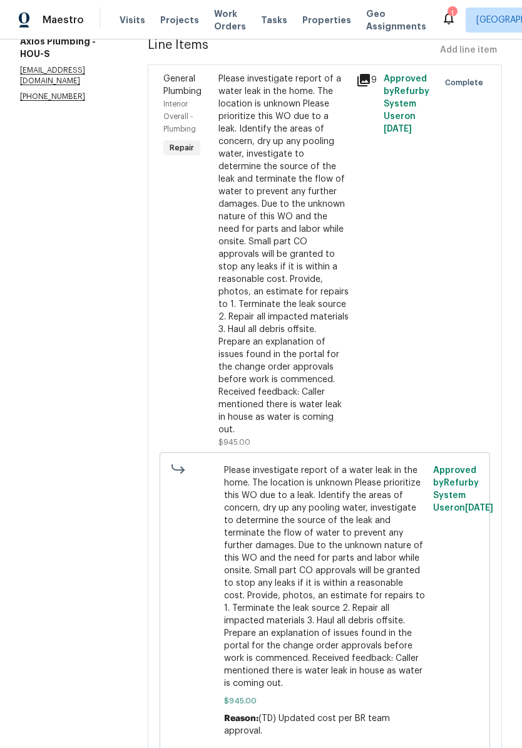
scroll to position [184, 0]
click at [361, 356] on div "9" at bounding box center [367, 261] width 28 height 383
click at [313, 344] on div "Please investigate report of a water leak in the home. The location is unknown …" at bounding box center [284, 254] width 130 height 363
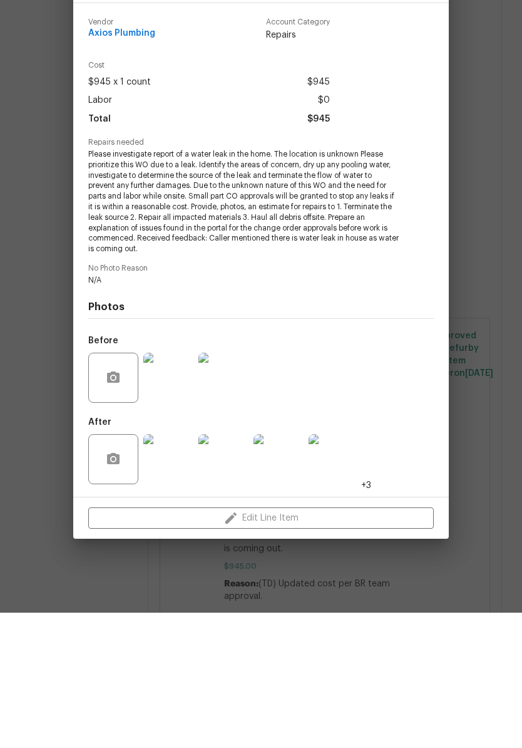
click at [160, 569] on img at bounding box center [168, 594] width 50 height 50
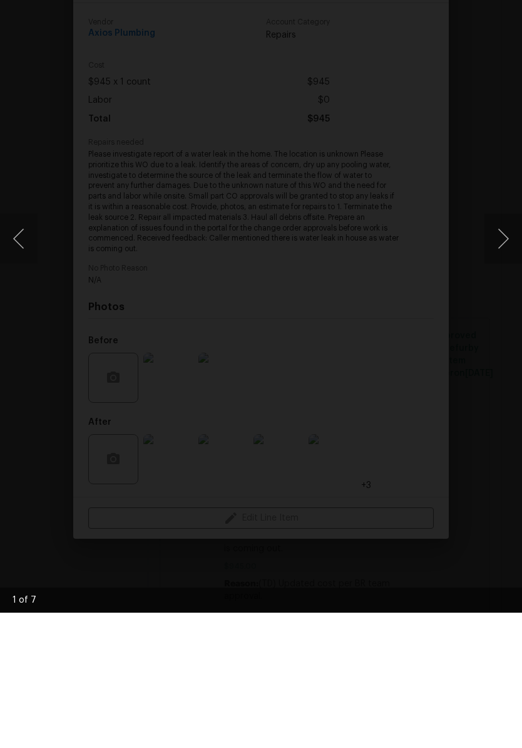
click at [507, 349] on button "Next image" at bounding box center [504, 374] width 38 height 50
click at [509, 349] on button "Next image" at bounding box center [504, 374] width 38 height 50
click at [502, 349] on button "Next image" at bounding box center [504, 374] width 38 height 50
click at [505, 349] on button "Next image" at bounding box center [504, 374] width 38 height 50
click at [503, 349] on button "Next image" at bounding box center [504, 374] width 38 height 50
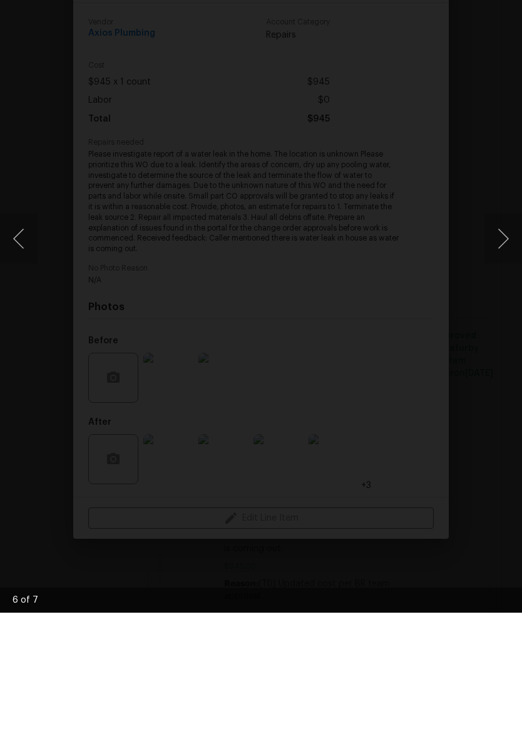
click at [500, 349] on button "Next image" at bounding box center [504, 374] width 38 height 50
click at [504, 349] on button "Next image" at bounding box center [504, 374] width 38 height 50
click at [502, 349] on button "Next image" at bounding box center [504, 374] width 38 height 50
click at [483, 326] on div "This image failed to load" at bounding box center [261, 374] width 522 height 748
click at [491, 311] on div "This image failed to load" at bounding box center [261, 374] width 522 height 748
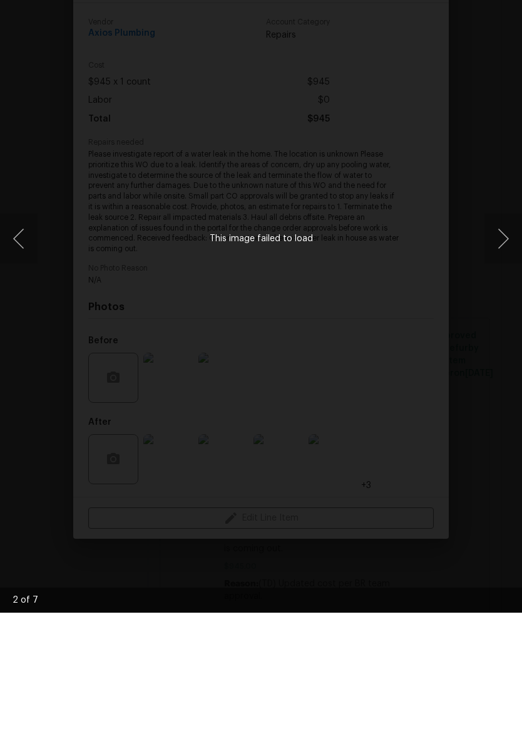
click at [403, 60] on div "This image failed to load" at bounding box center [261, 374] width 522 height 748
